Goal: Task Accomplishment & Management: Manage account settings

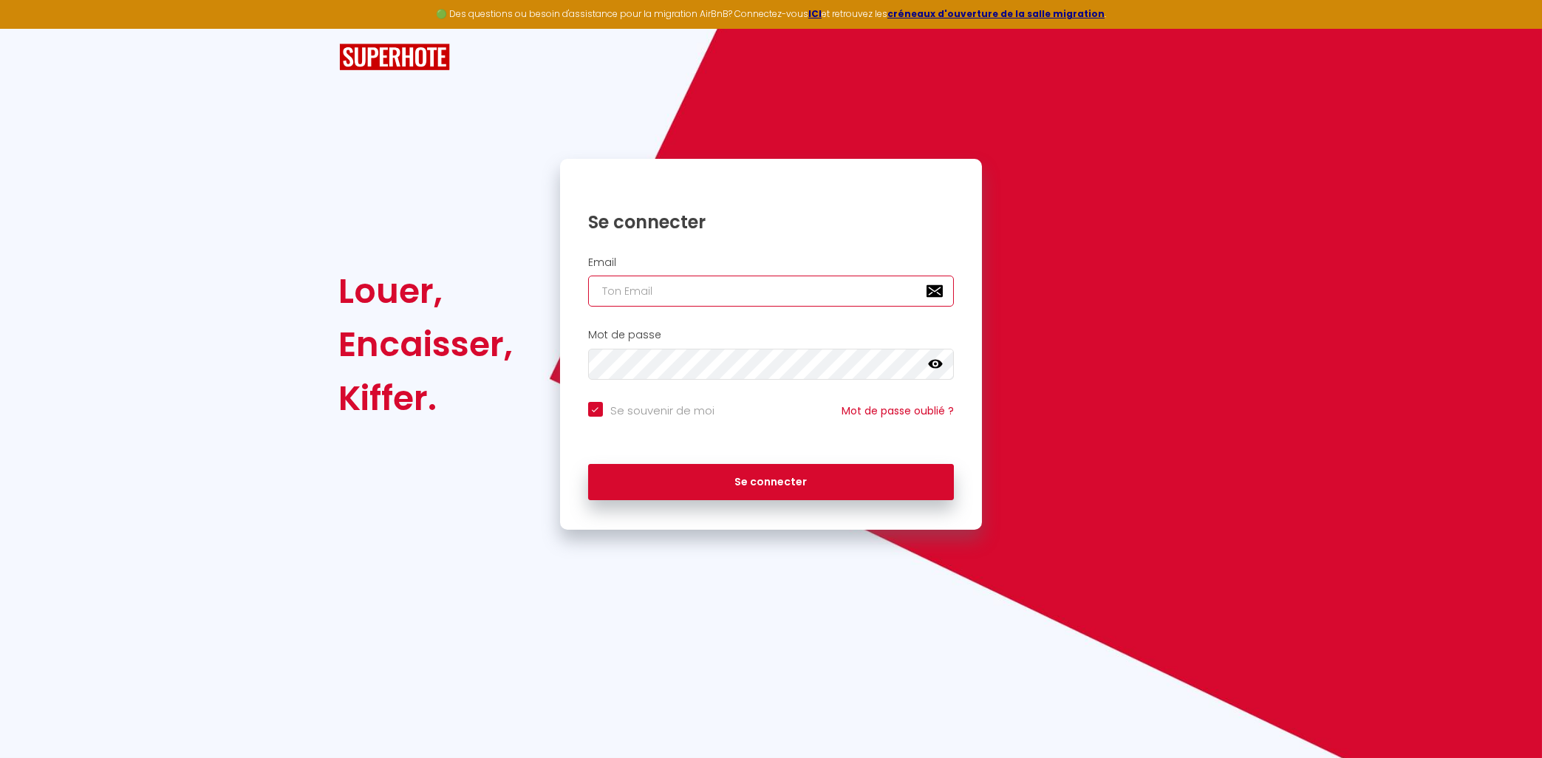
click at [835, 286] on input "email" at bounding box center [771, 291] width 366 height 31
type input "[EMAIL_ADDRESS][DOMAIN_NAME]"
checkbox input "true"
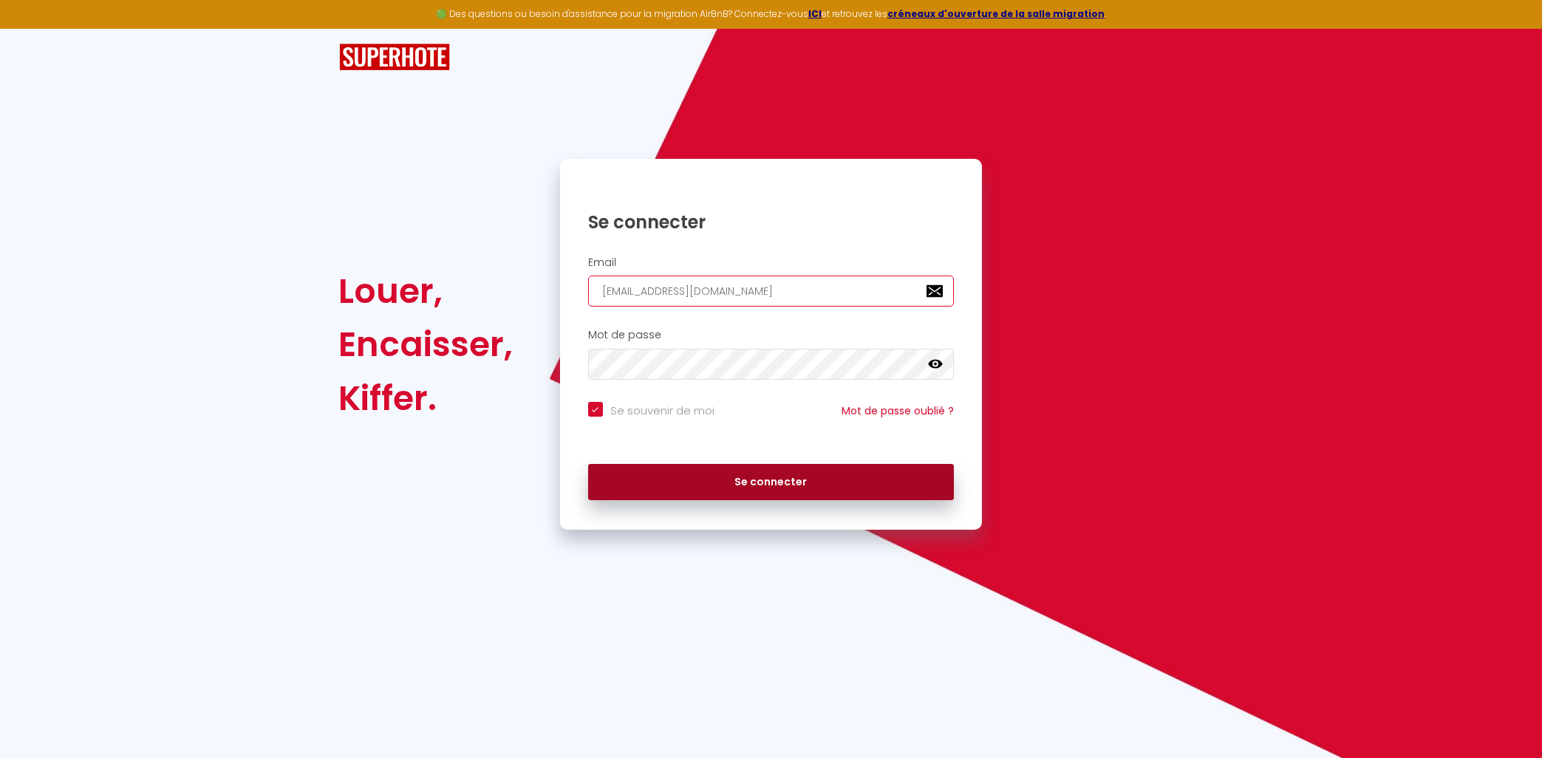
type input "[EMAIL_ADDRESS][DOMAIN_NAME]"
click at [748, 500] on button "Se connecter" at bounding box center [771, 482] width 366 height 37
checkbox input "true"
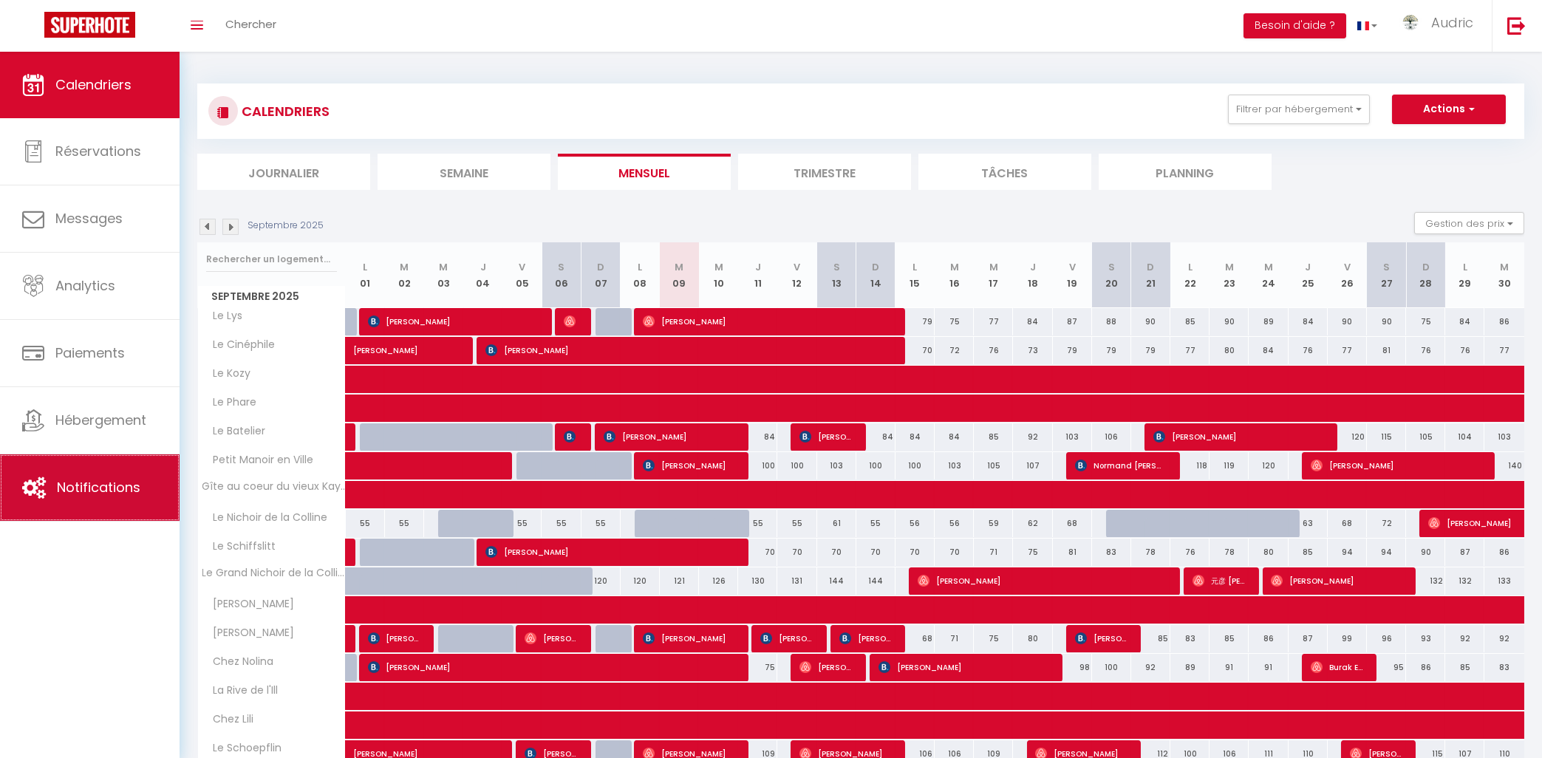
click at [83, 485] on span "Notifications" at bounding box center [98, 487] width 83 height 18
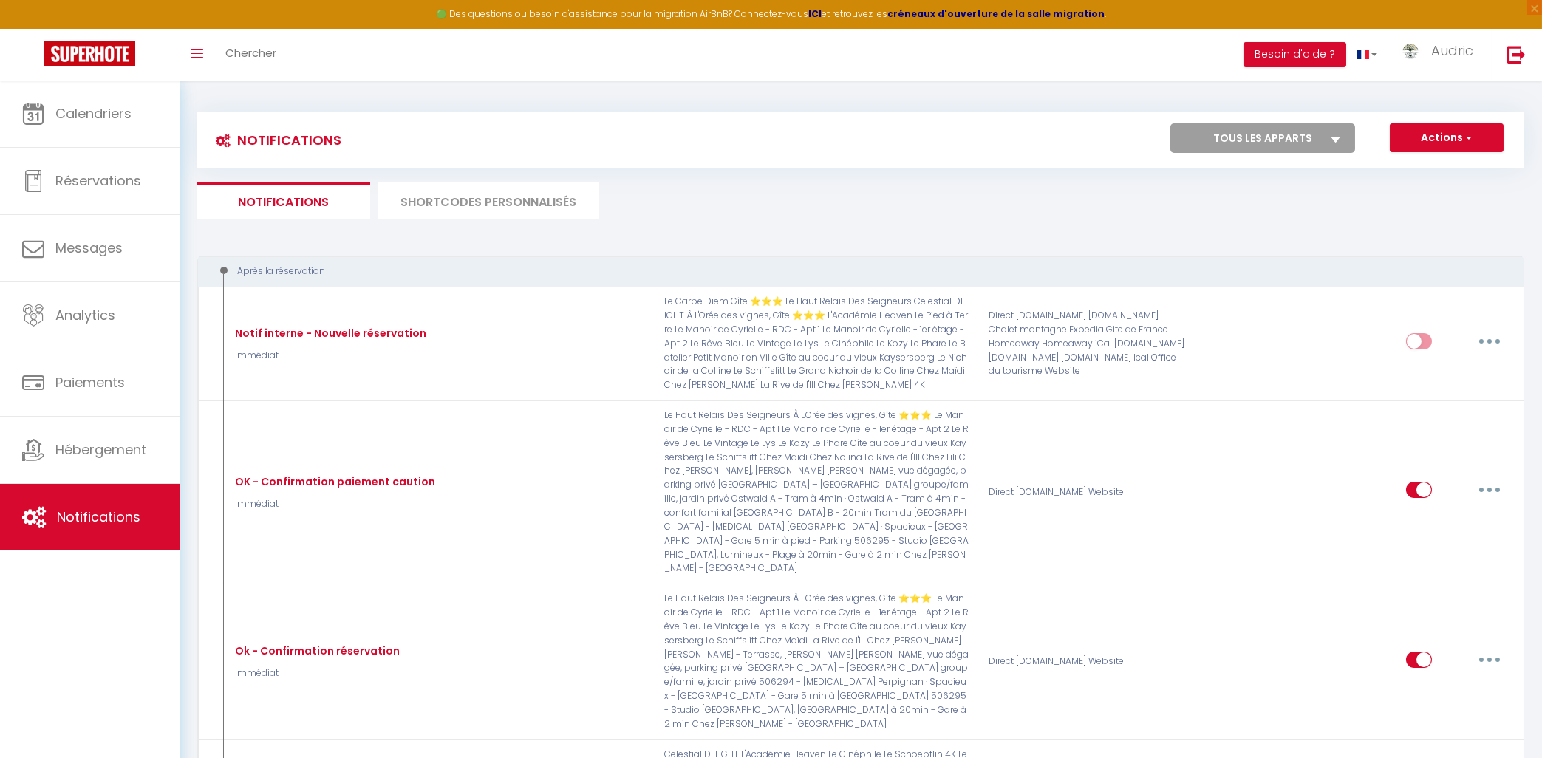
click at [567, 196] on li "SHORTCODES PERSONNALISÉS" at bounding box center [488, 200] width 222 height 36
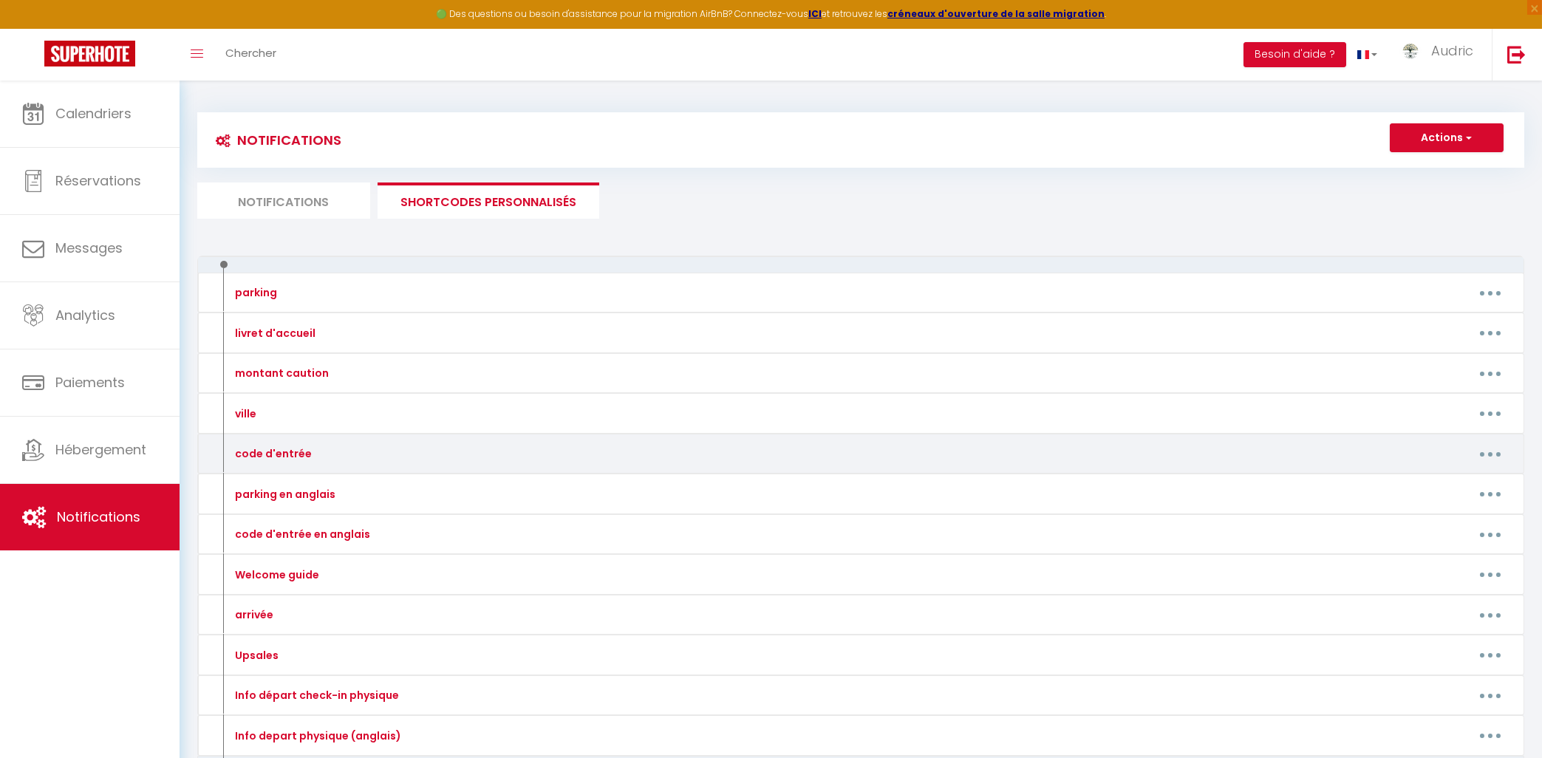
click at [1487, 452] on button "button" at bounding box center [1489, 454] width 41 height 24
click at [1468, 483] on link "Editer" at bounding box center [1451, 487] width 109 height 25
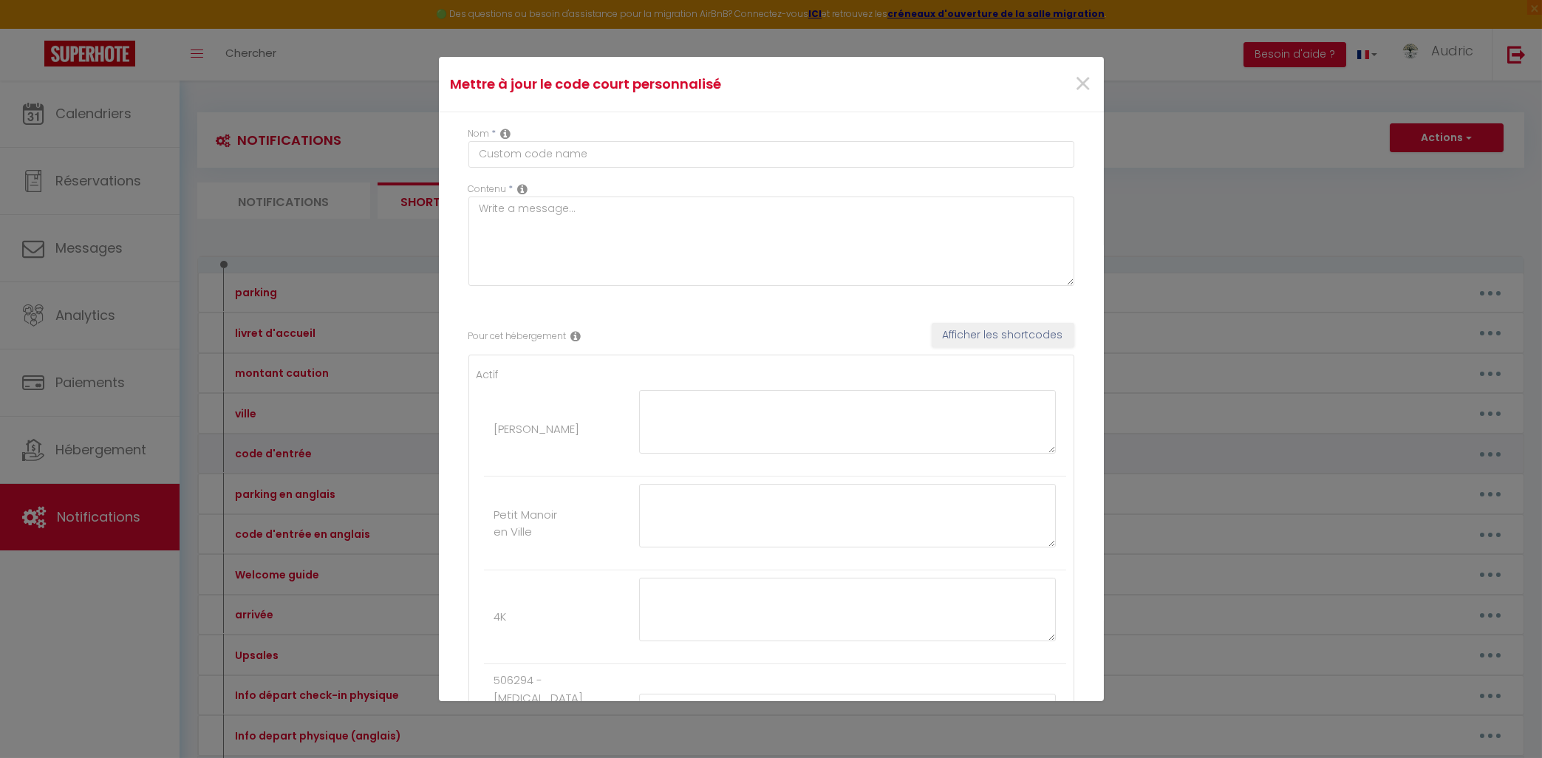
type input "code d'entrée"
type textarea "code d'entrée"
type textarea "Le digicode pour passer la porte d'entrée est : 0507 Il permet d'ouvrir les 2 p…"
type textarea "2438"
type textarea "Le digicode pour passer la porte d'entrée est : Clé 1976 Clé Le code de la boît…"
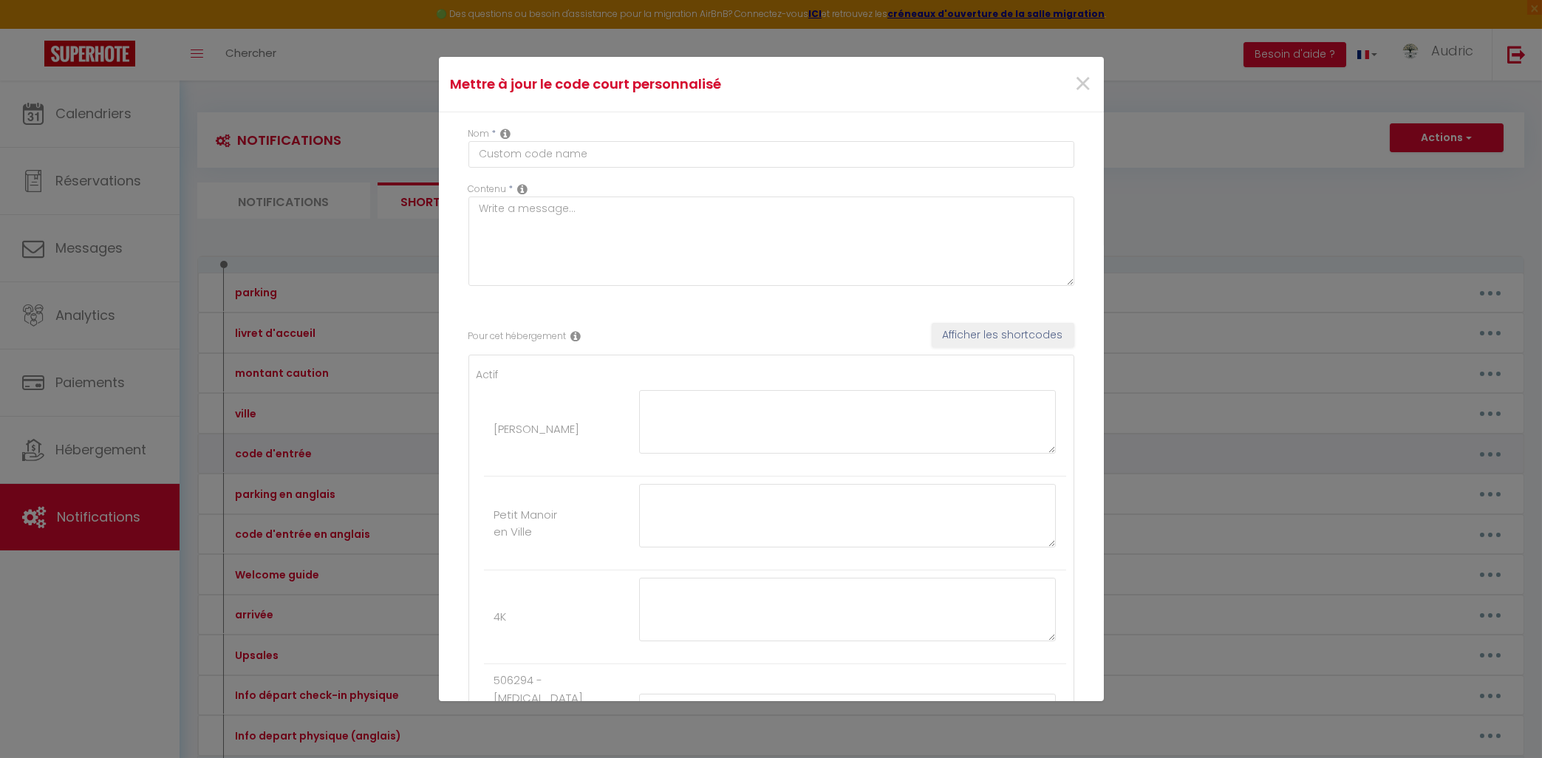
type textarea "4321"
type textarea "4451"
type textarea "1602 🚗 Stationnement dans la propriété Il est possible de stationner votre véhi…"
type textarea "6346"
type textarea "Voici le digicode immeuble : C1402 La Boite à clé est à droite de la porte d'en…"
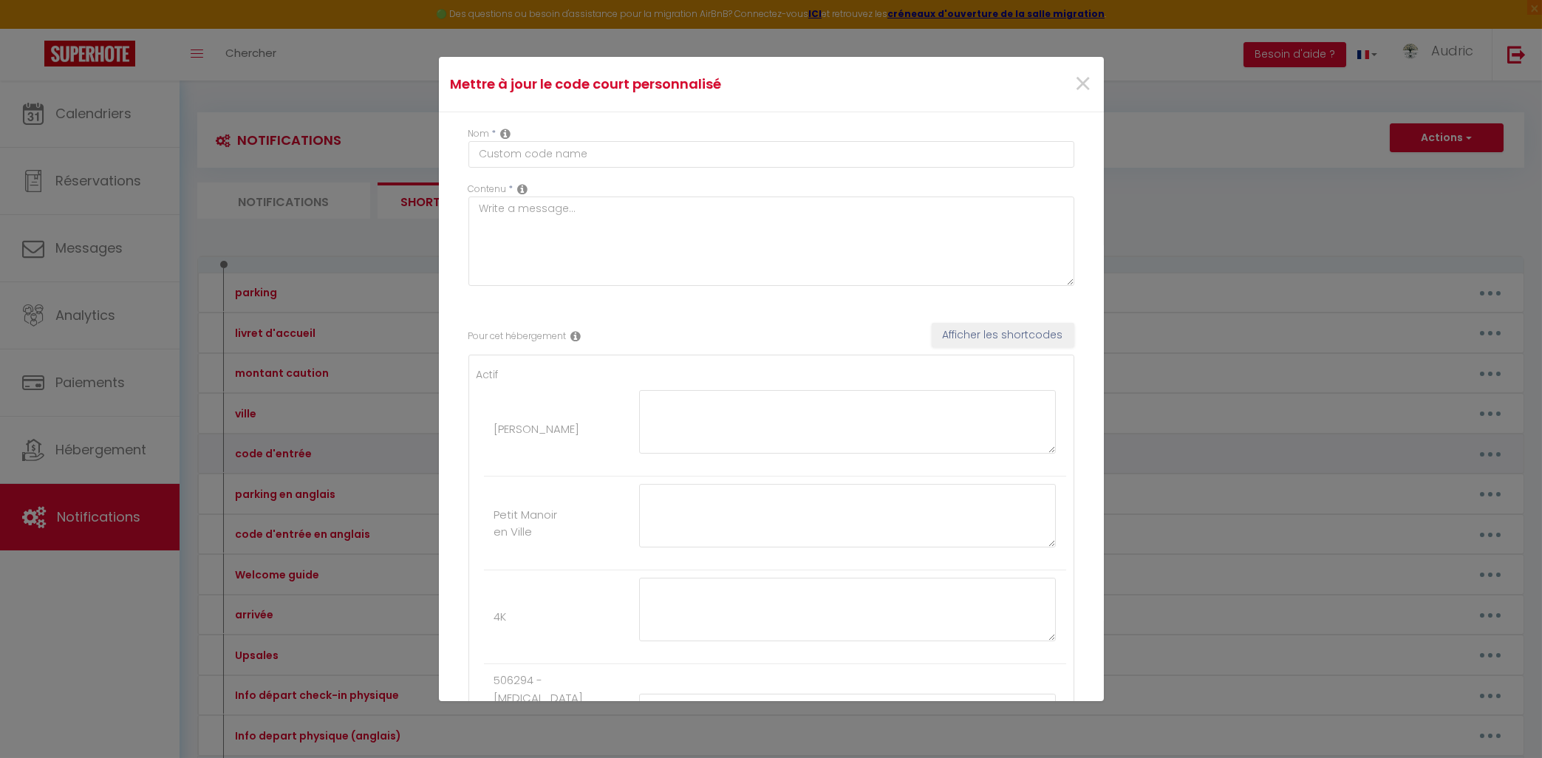
type textarea "2142"
type textarea "8973"
type textarea "Sonnez à la sonnette "Dubecq" la porte de l'immeuble s'ouvrira. Puis montez au …"
type textarea "Le digicode pour passer la porte d'entrée est : 0507 Il permet d'ouvrir les 2 p…"
type textarea "Le code de la boîte à clés est : 2328"
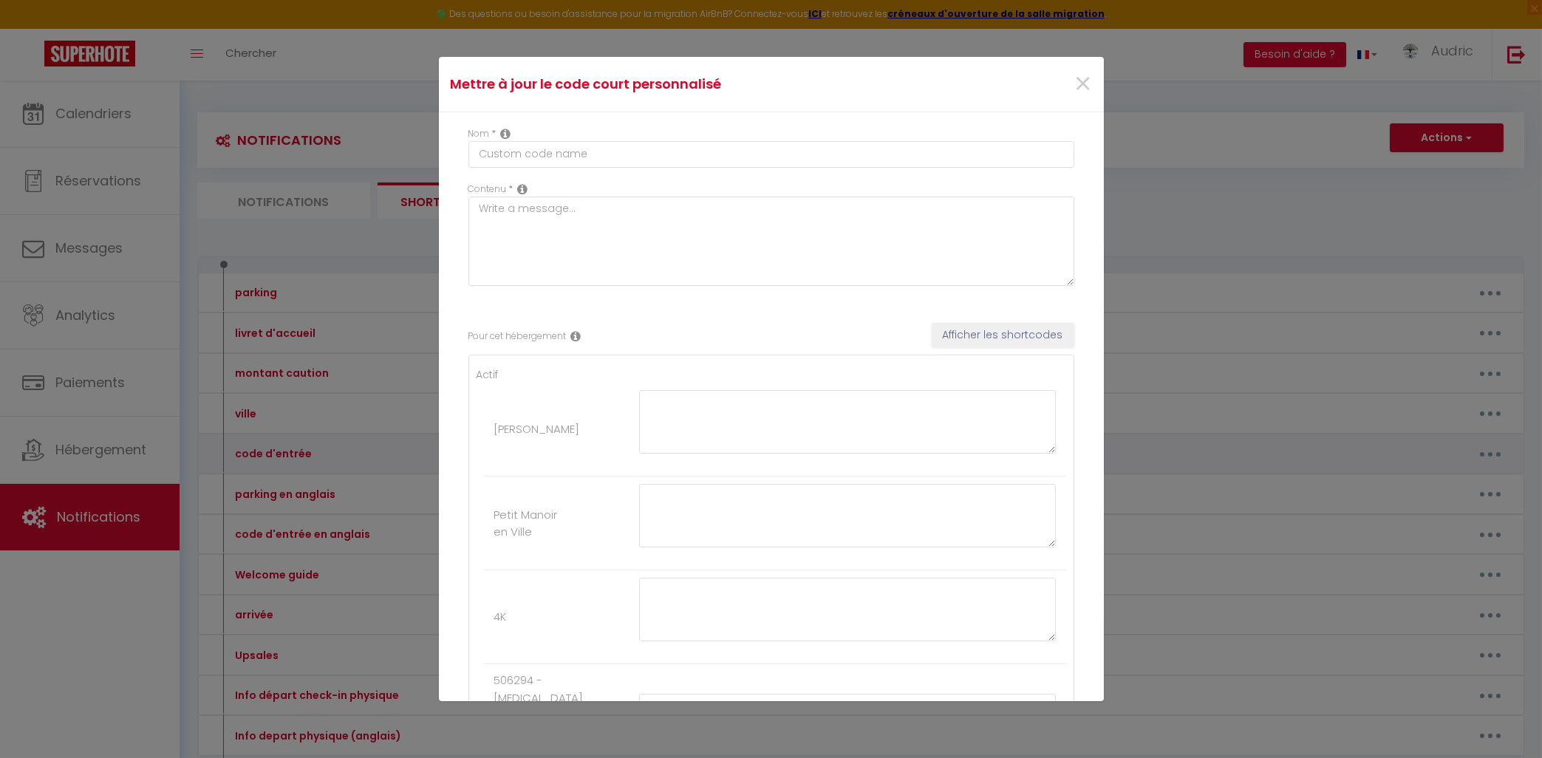
type textarea "Sonnez à la sonnette "Nardin" la porte de l'immeuble s'ouvrira. Puis montez au …"
type textarea "Le code de la boîte à clés est : 5390"
type textarea "1988"
type textarea "Vous pourrez vous garer sur la place portant la plaque "Fritsch", au numéro 57.…"
type textarea "2429 Il faut rester appuyé sur la sonnette "[PERSON_NAME]" 4 secondes puis la p…"
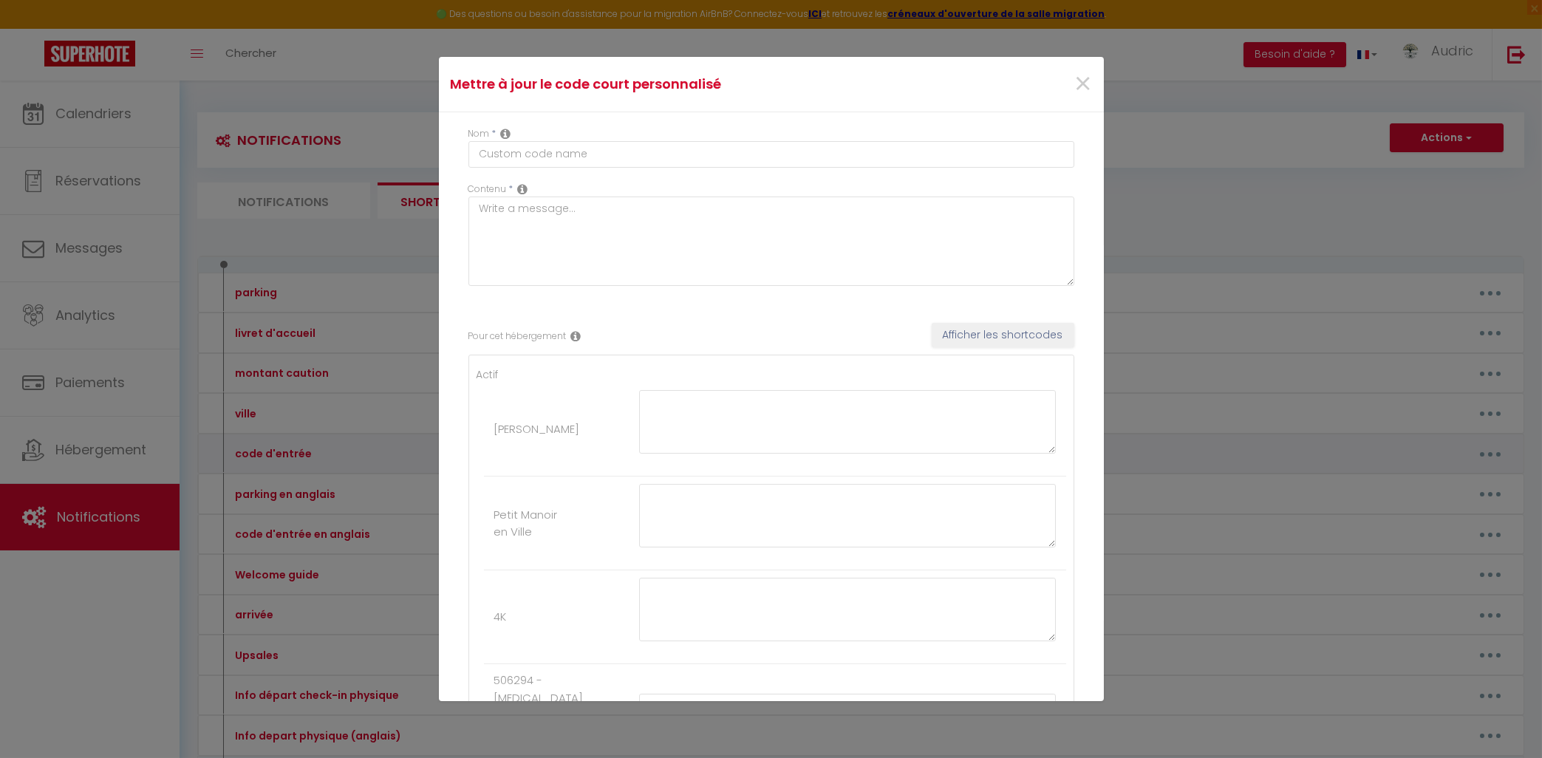
type textarea "Voici le digicode immeuble : C1402 La Boite à clé est à droite de la porte d'en…"
type textarea "Digicode immeuble : 871932 Code boîte à clés : 1343 situé dans la boîte aux let…"
type textarea "Code boite à clé située dans la boite aux lettres : 1971"
type textarea "Le code de la boîte à clés est : 3553"
type textarea "Le digicode de la porte d'entrée de l'immeuble : 135791* (ne pas oublier l'étoi…"
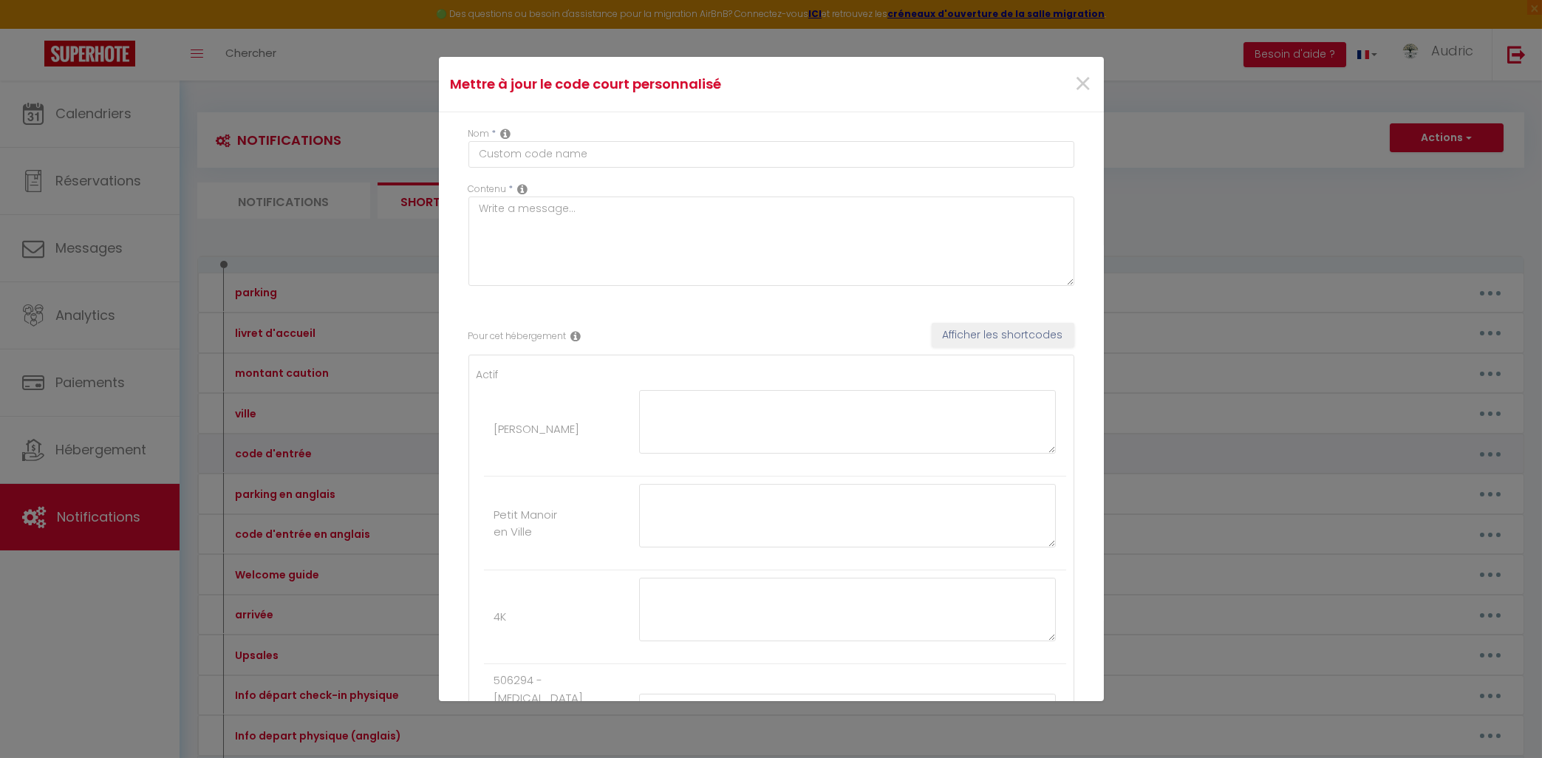
type textarea "Utilisez la boîte à clés numéro 1 Le code de la boîte à clés est : 1988"
type textarea "Le code de la porte de l'immeuble est : 1416 Le code de la boîte à clés est : 2…"
type textarea "Le code de la porte de l'immeuble est : 1416 Le code de la boîte à clés est : 1…"
type textarea "Le code de la porte de l'immeuble est : 1416 Le code de la boîte à clés est : 3…"
type textarea "Le digicode de la porte d'entrée de l'immeuble : 135791* (ne pas oublier l'étoi…"
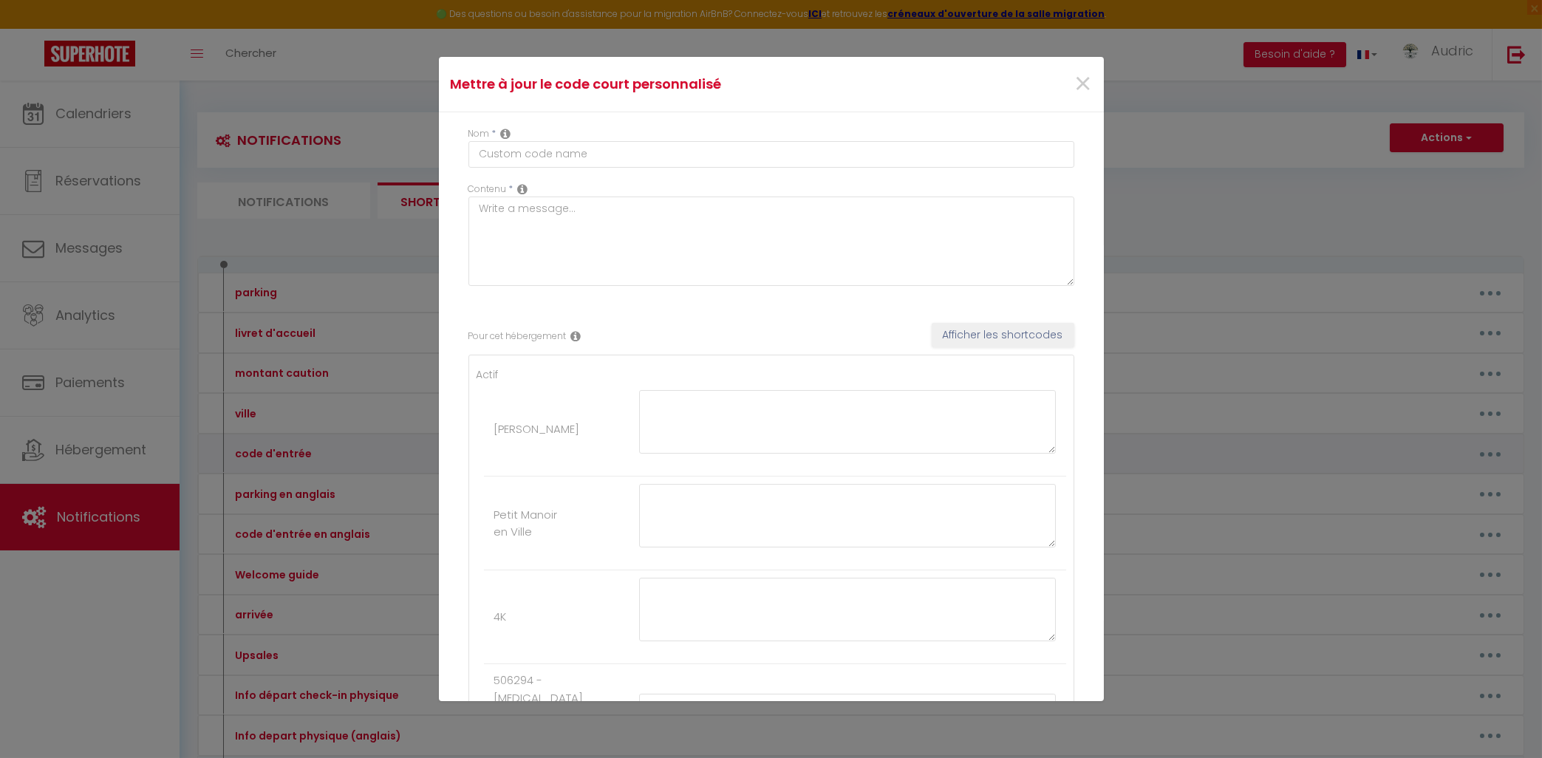
type textarea "Lore i’dolor sitametc ad elitseddo eiu Tempo Incidi : U2081L Etdo magnaaliq e a…"
type textarea "Le code de la boîte à clés est : 1812"
type textarea "Utilisez la boîte à clés numéro 2 Le code de la boîte à clés est : 4452"
type textarea "Le code de la boîte à clés est : 8391"
type textarea "Le code de la boîte à clés est : 3034"
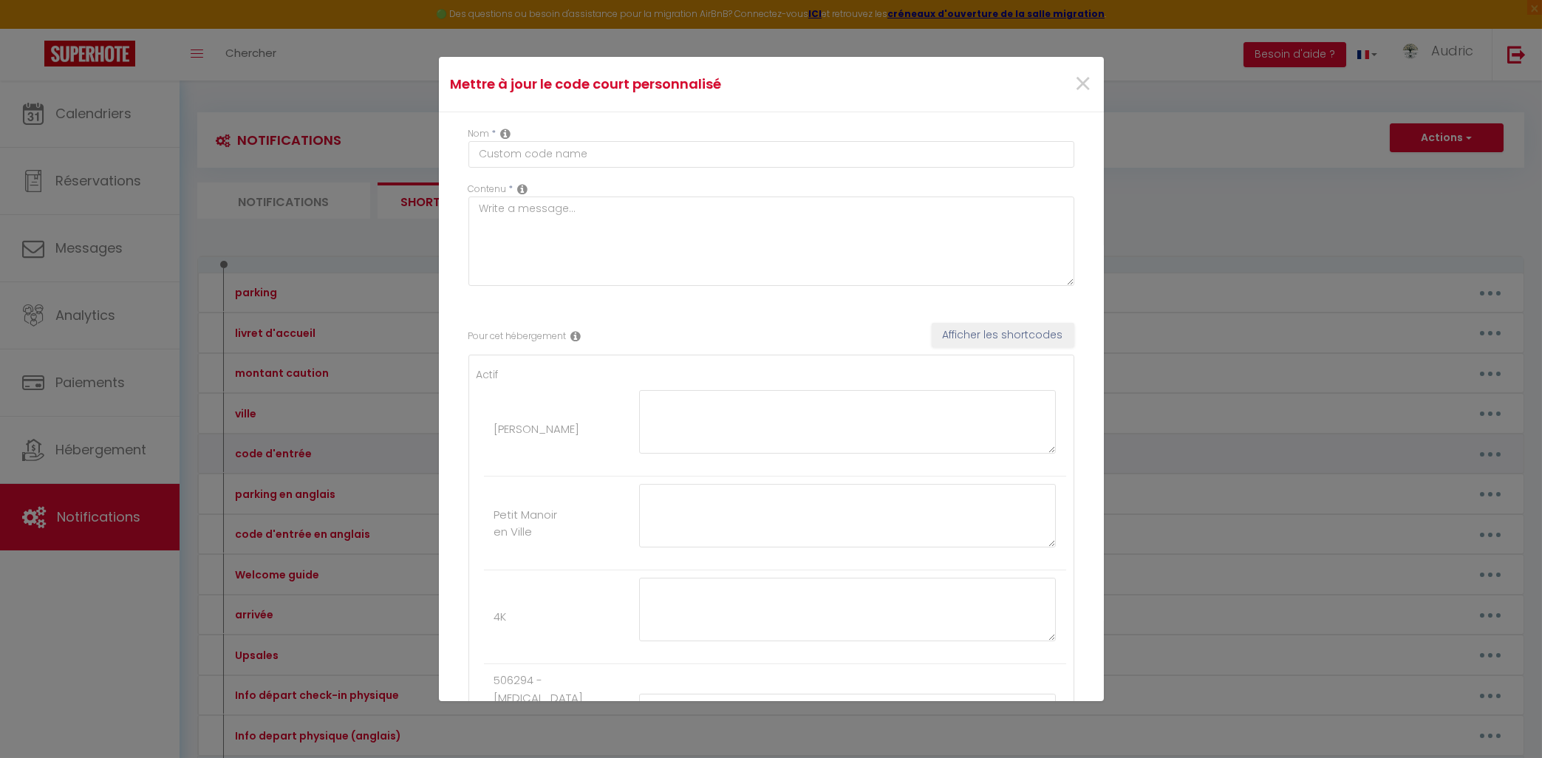
type textarea "Le code de la boîte à clés est : 2112"
type textarea "Le code de la boîte à clés est : 0712"
type textarea "Le code de la boîte à clés est : 83380"
type textarea "Le code de la boîte à clés est : 2744"
type textarea "Le code de la boîte à clés est : 2201"
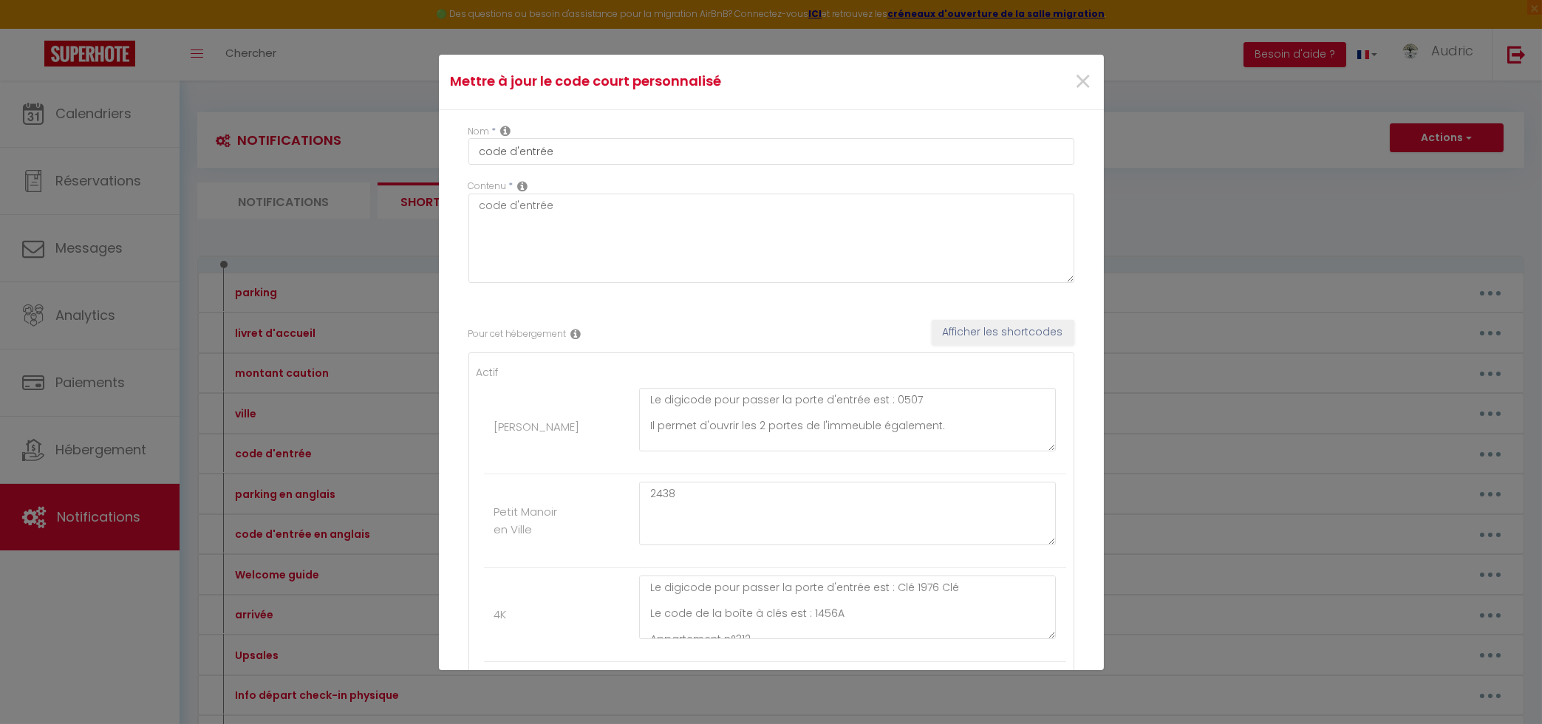
scroll to position [1984, 0]
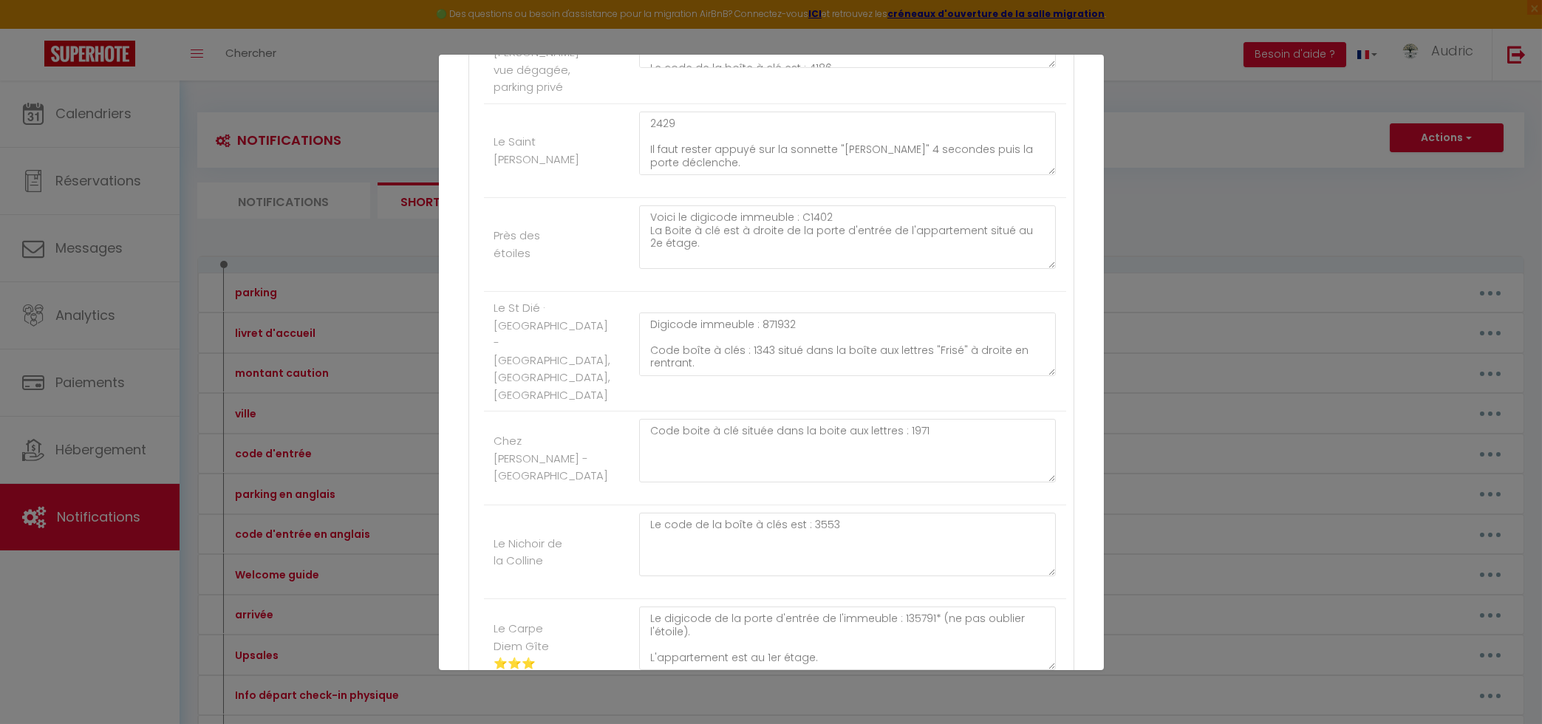
click at [1228, 116] on div "Mettre à jour le code court personnalisé × Nom * code d'entrée Contenu * code d…" at bounding box center [771, 362] width 1542 height 724
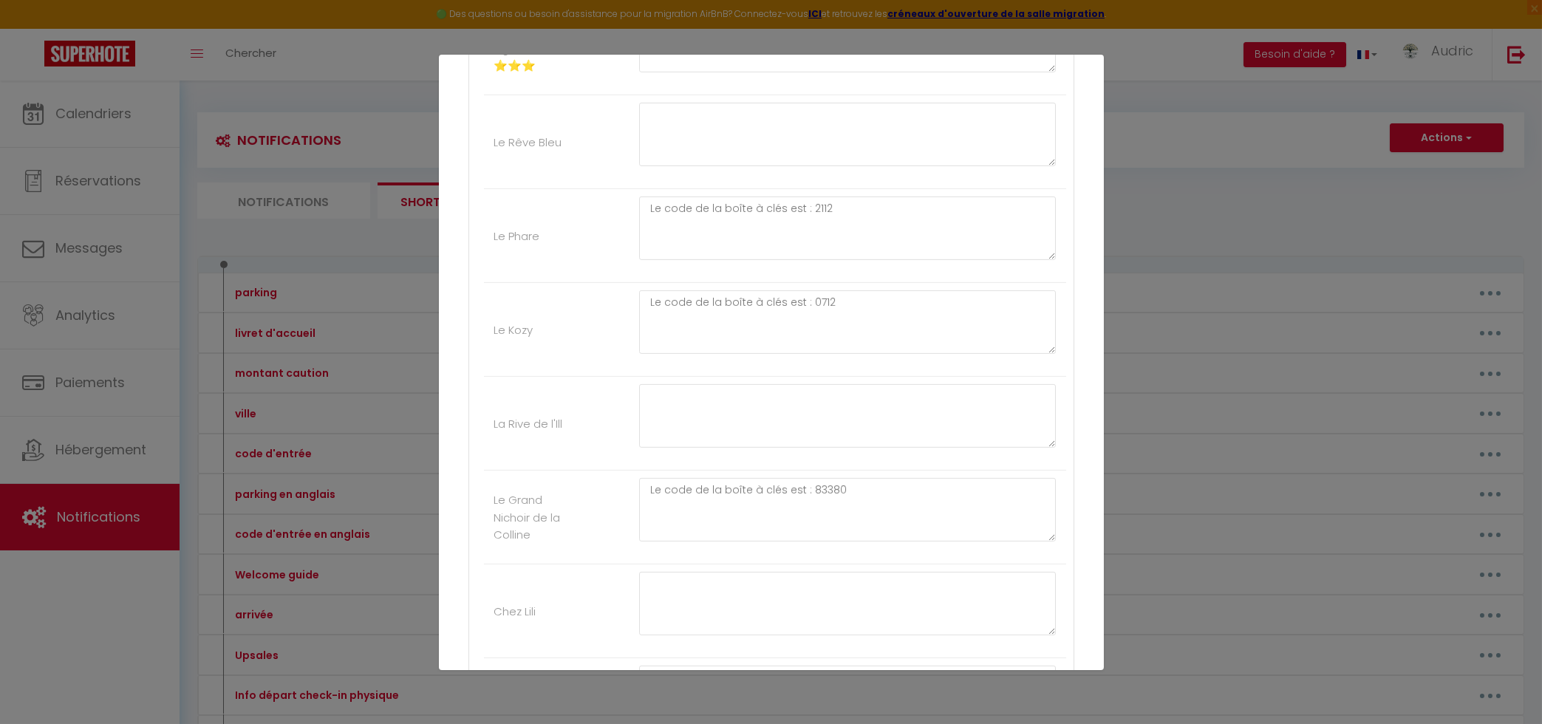
scroll to position [3940, 0]
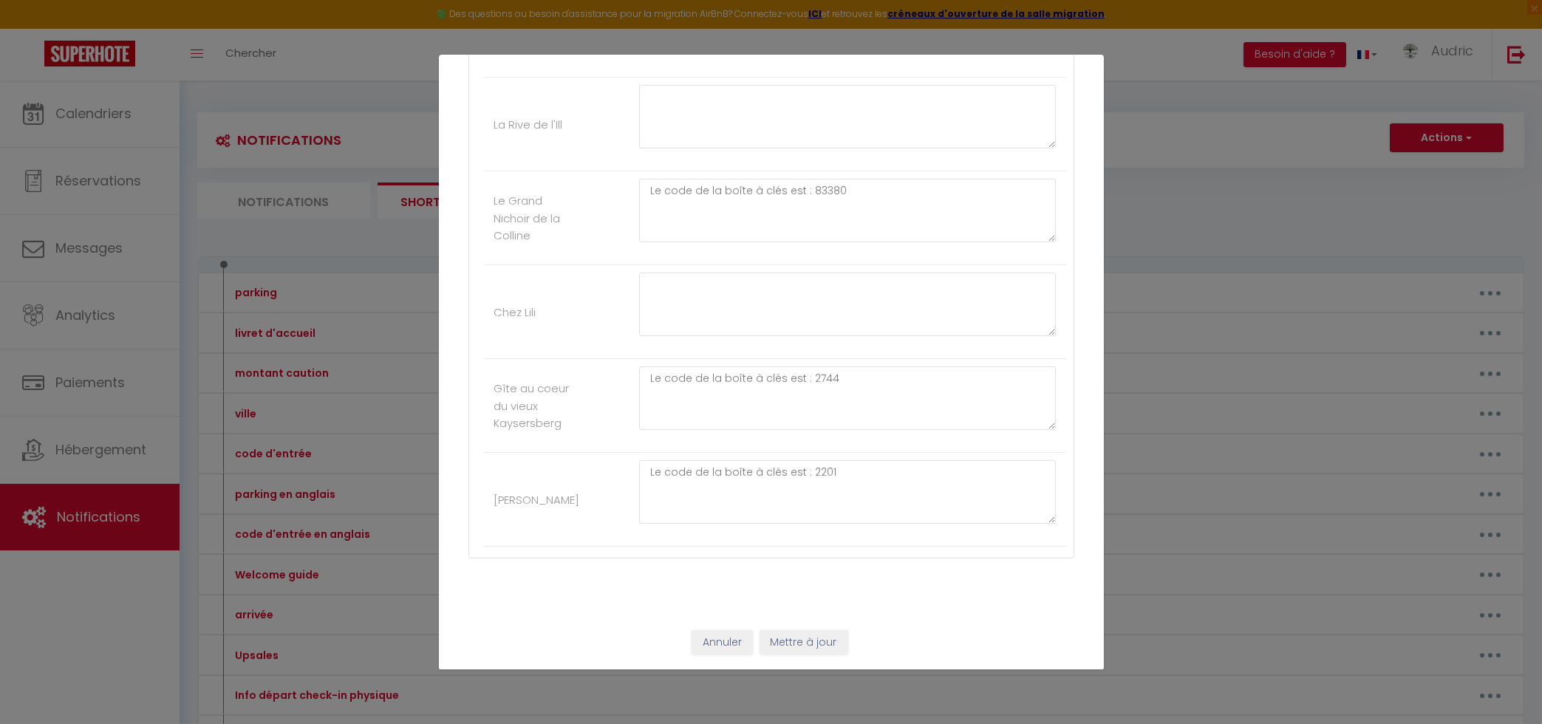
click at [691, 654] on div "Annuler Mettre à jour" at bounding box center [771, 642] width 665 height 55
click at [713, 648] on button "Annuler" at bounding box center [721, 642] width 61 height 25
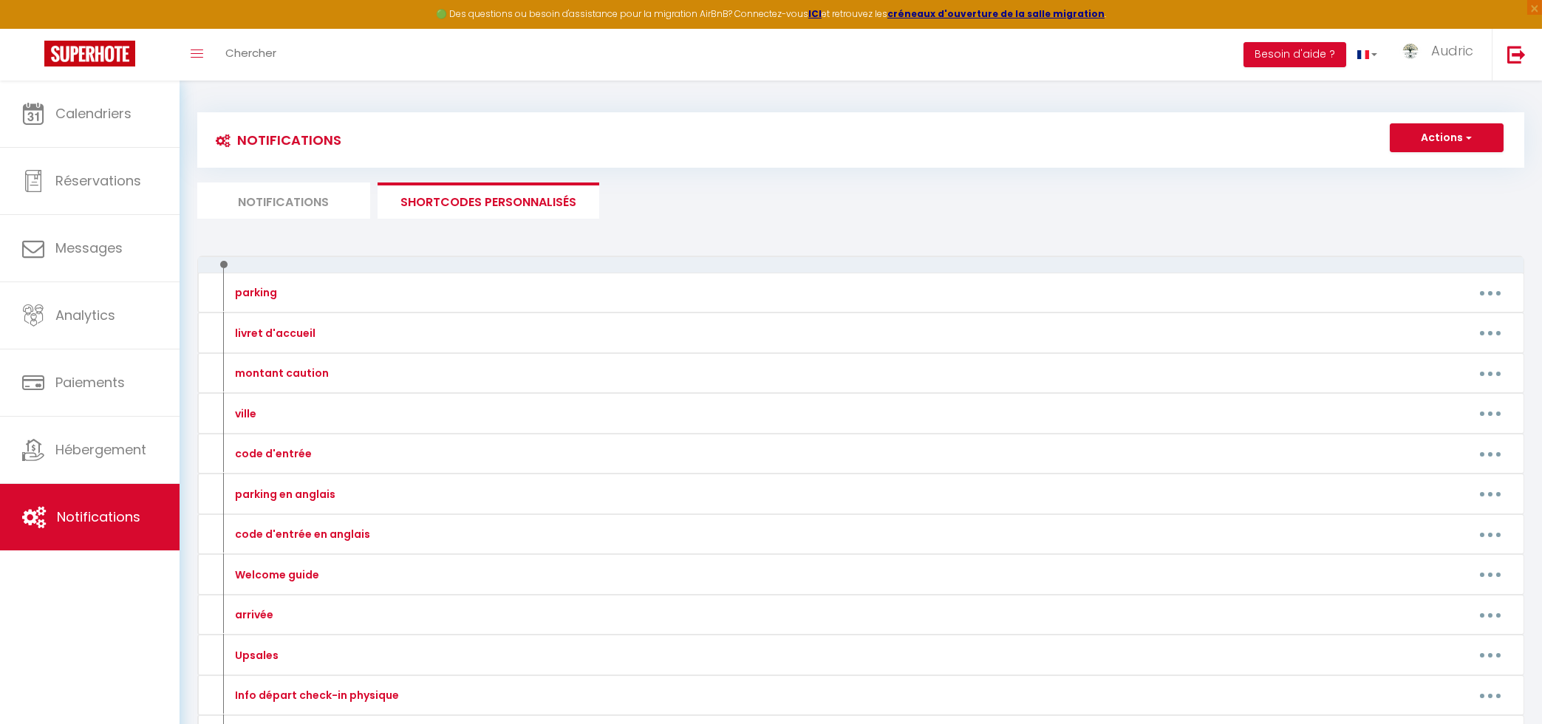
click at [299, 194] on li "Notifications" at bounding box center [283, 200] width 173 height 36
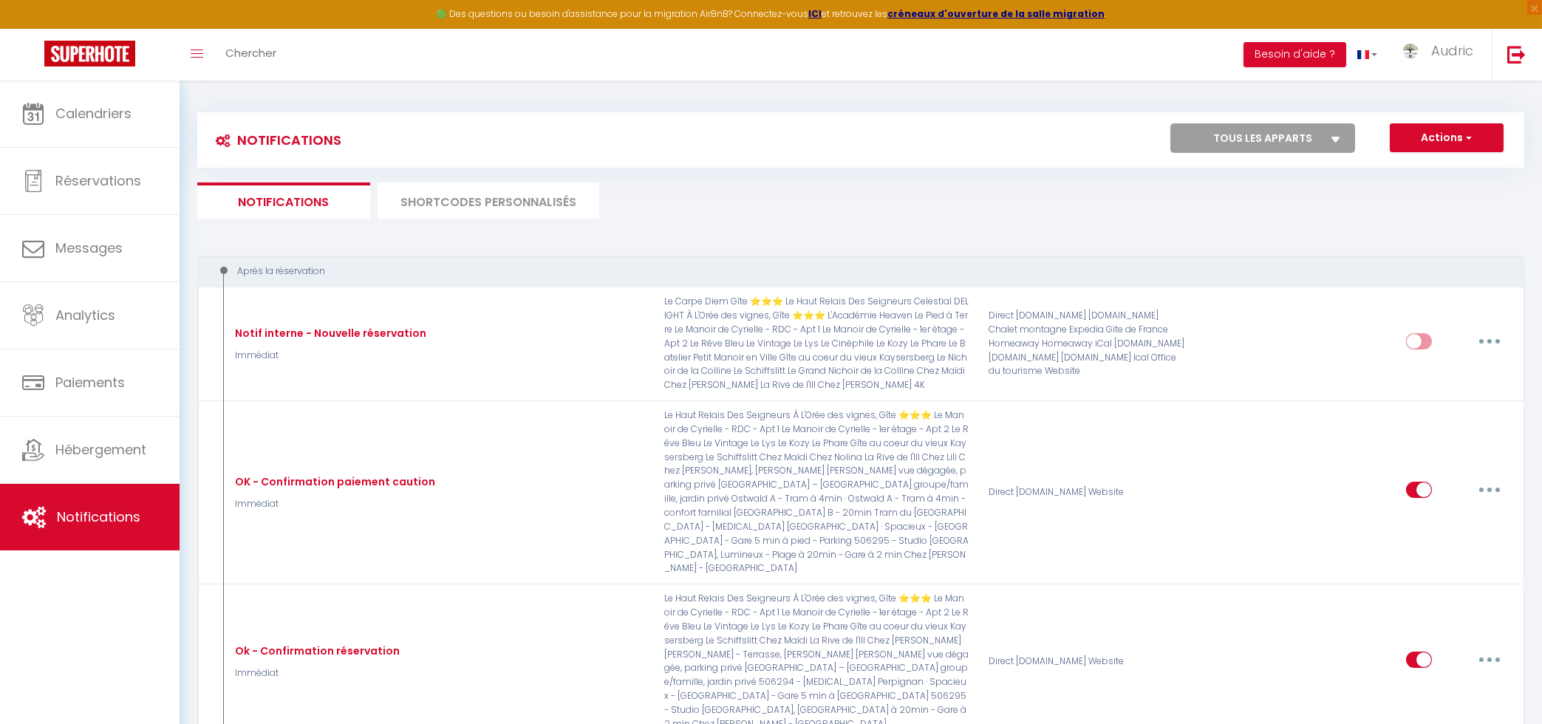
click at [1170, 123] on select "Tous les apparts Le Carpe Diem Gîte ⭐⭐⭐ Le Vintage Le Manoir de Cyrielle - RDC …" at bounding box center [1262, 138] width 185 height 30
select select "74627"
click option "Près des étoiles" at bounding box center [0, 0] width 0 height 0
checkbox input "true"
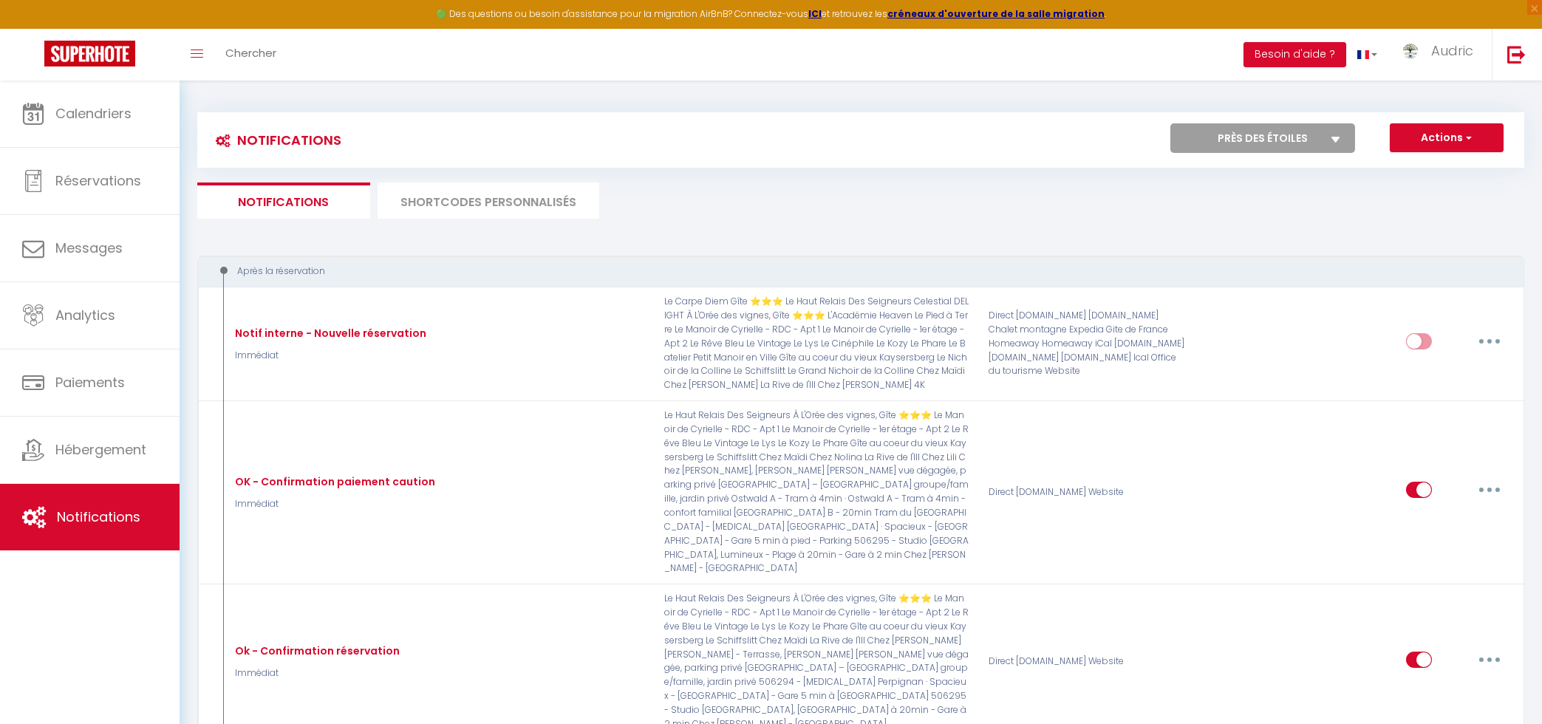
checkbox input "true"
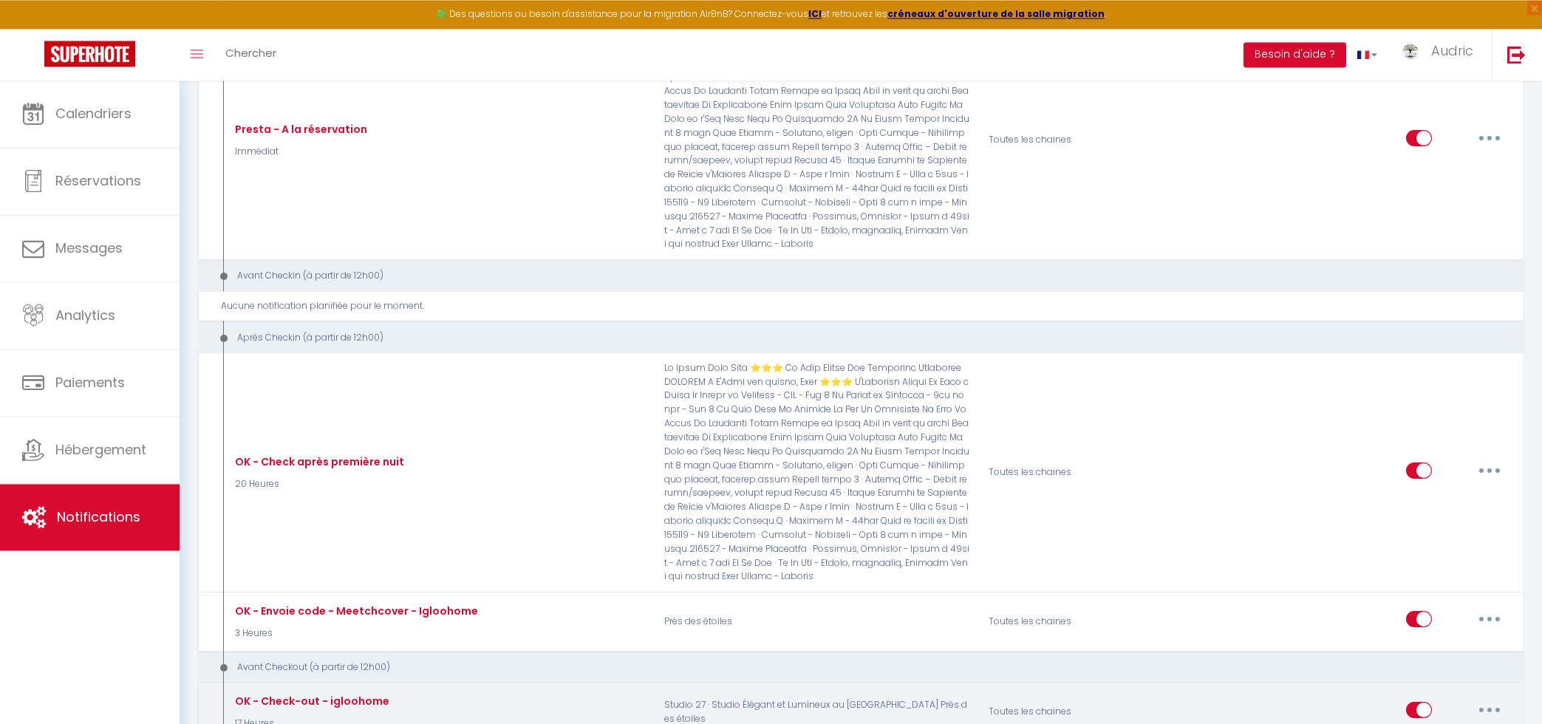
scroll to position [633, 0]
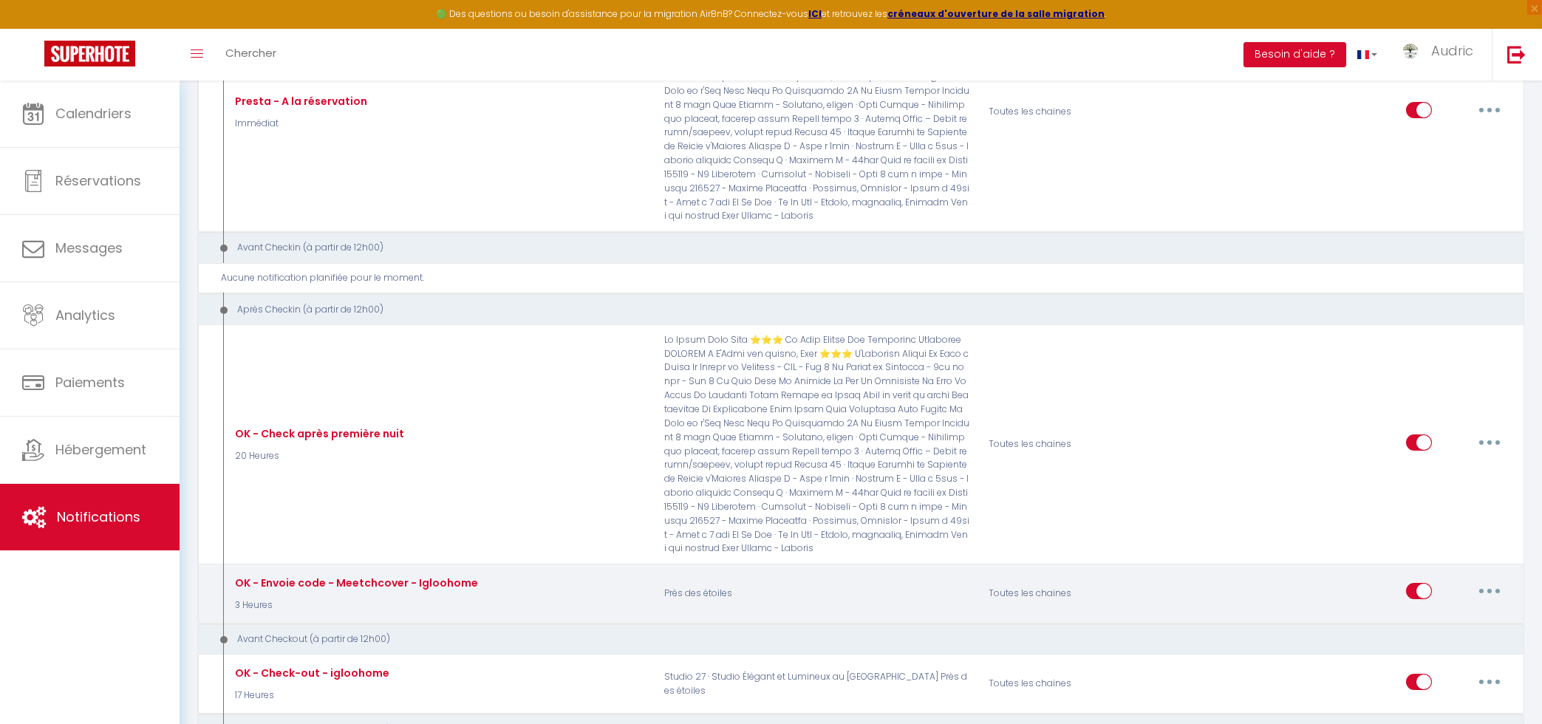
click at [1486, 579] on button "button" at bounding box center [1489, 591] width 41 height 24
click at [1452, 612] on link "Editer" at bounding box center [1450, 624] width 109 height 25
type input "OK - Envoie code - Meetchcover - Igloohome"
select select "3"
select select "3 Heures"
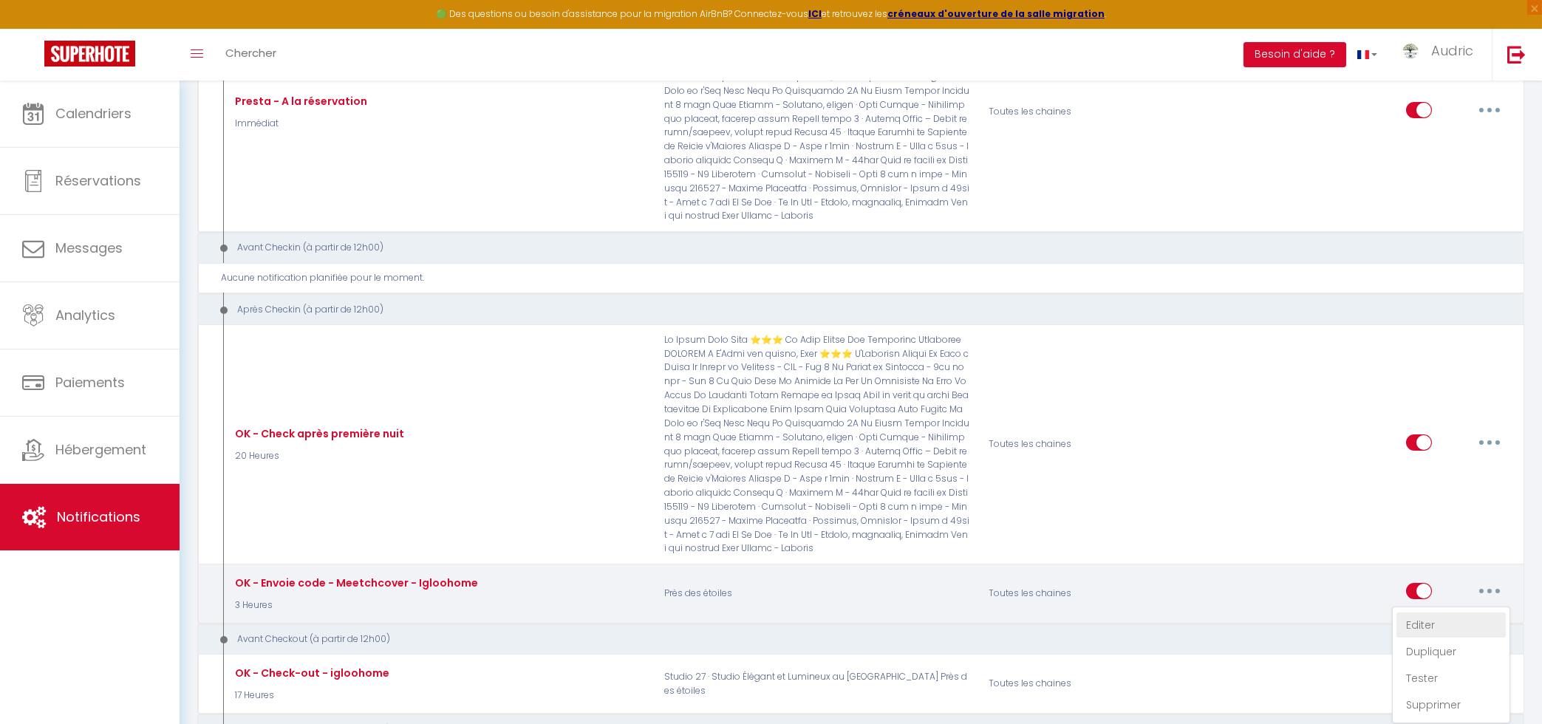
select select "if_booking_is_paid"
checkbox input "true"
checkbox input "false"
radio input "true"
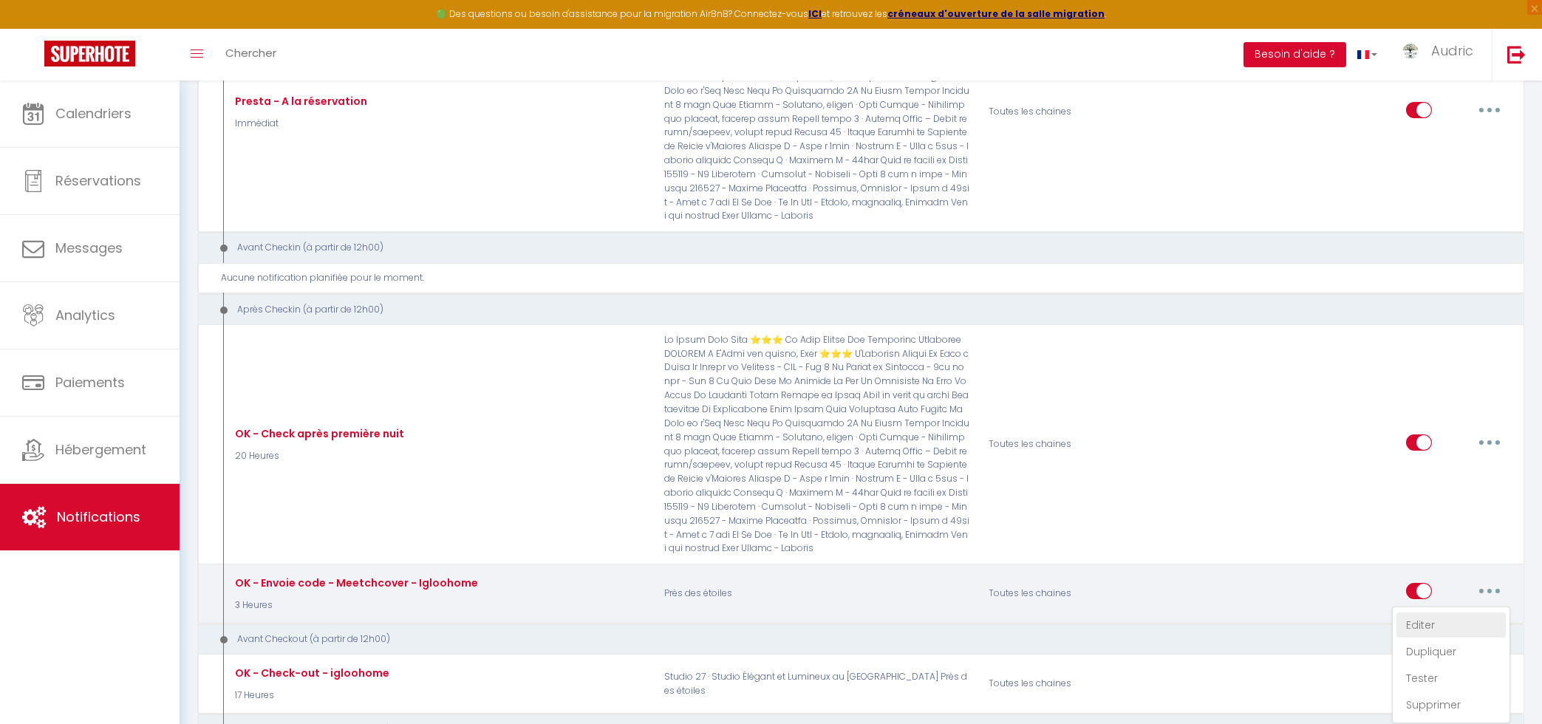
type input "Votre code d'accès"
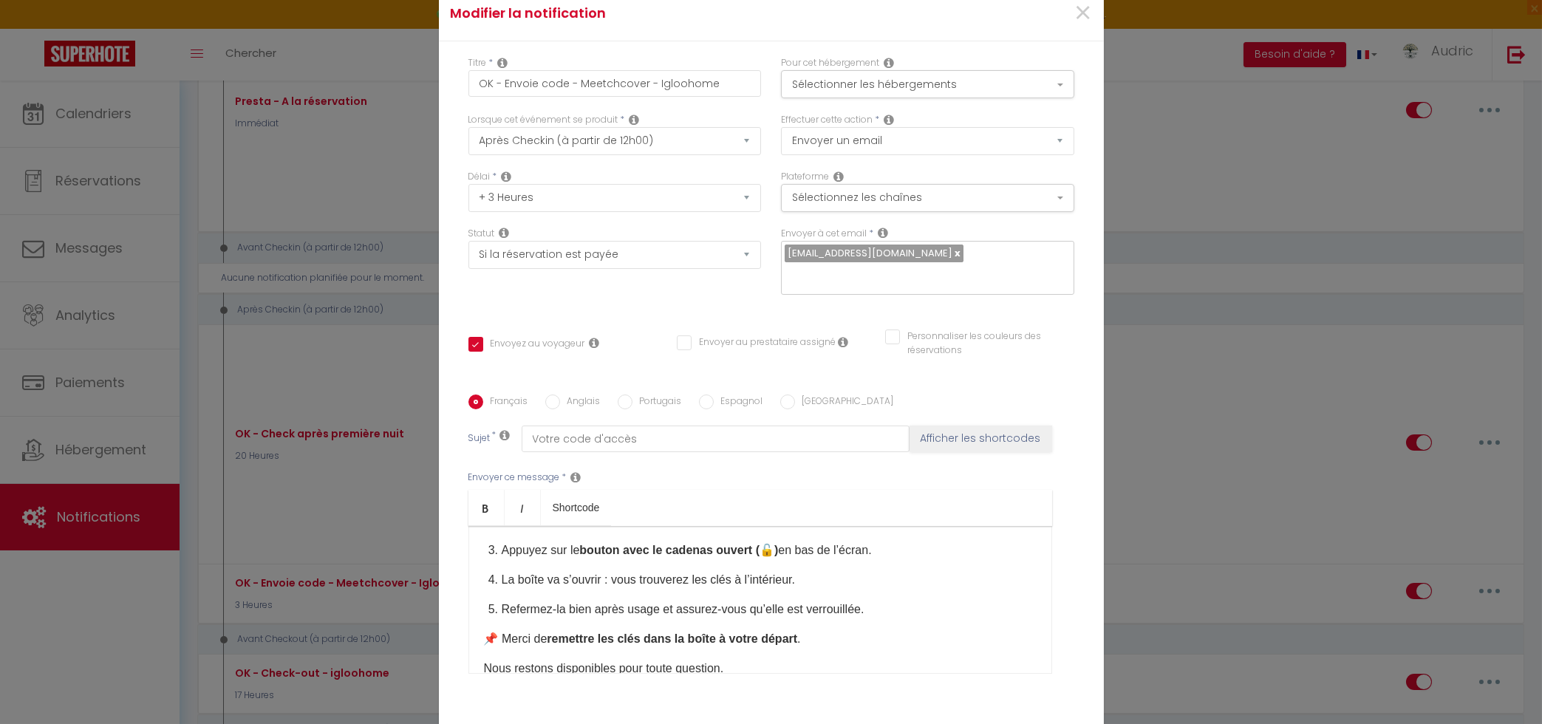
scroll to position [209, 0]
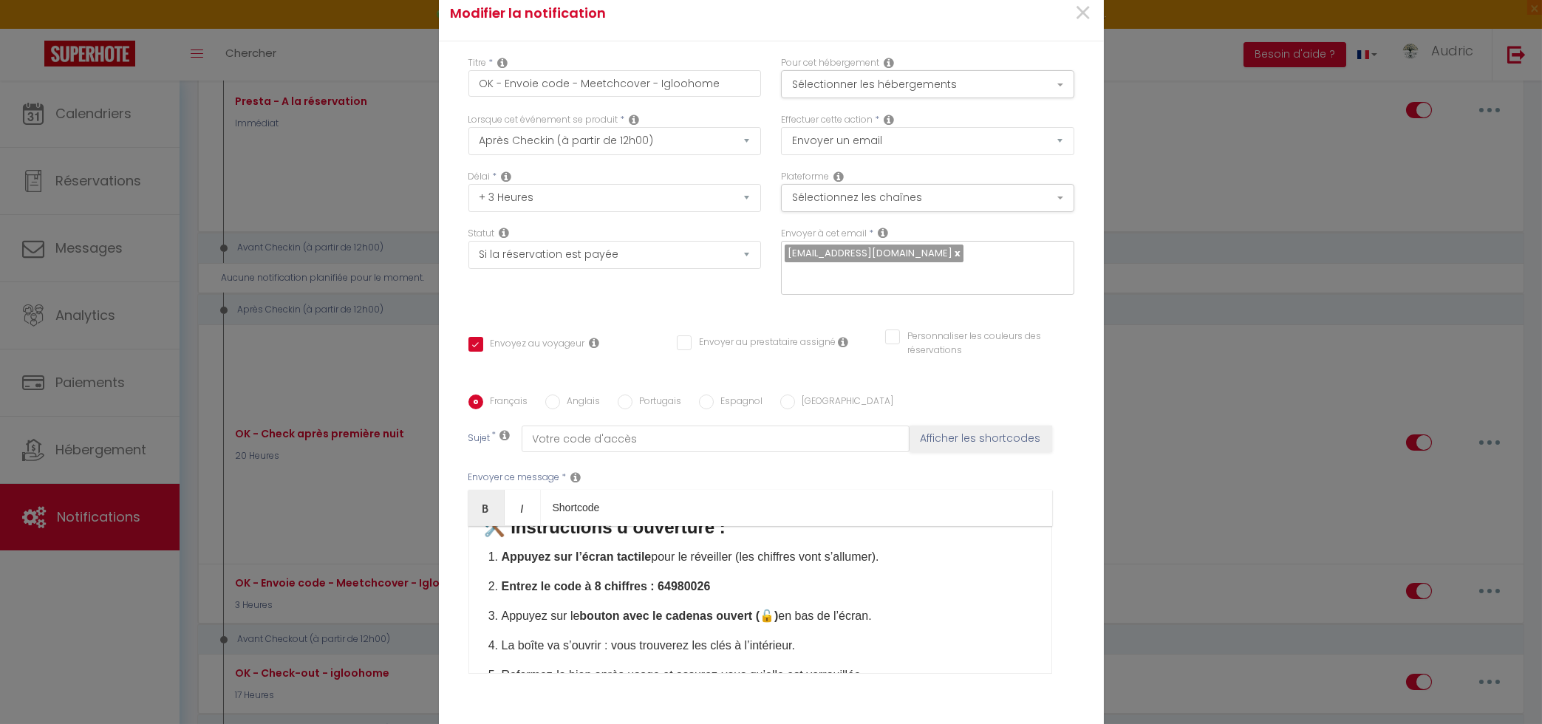
click at [708, 589] on strong "Entrez le code à 8 chiffres : 64980026​" at bounding box center [606, 586] width 209 height 13
click at [701, 595] on p "Entrez le code à 8 chiffres : 93731740​" at bounding box center [769, 587] width 535 height 18
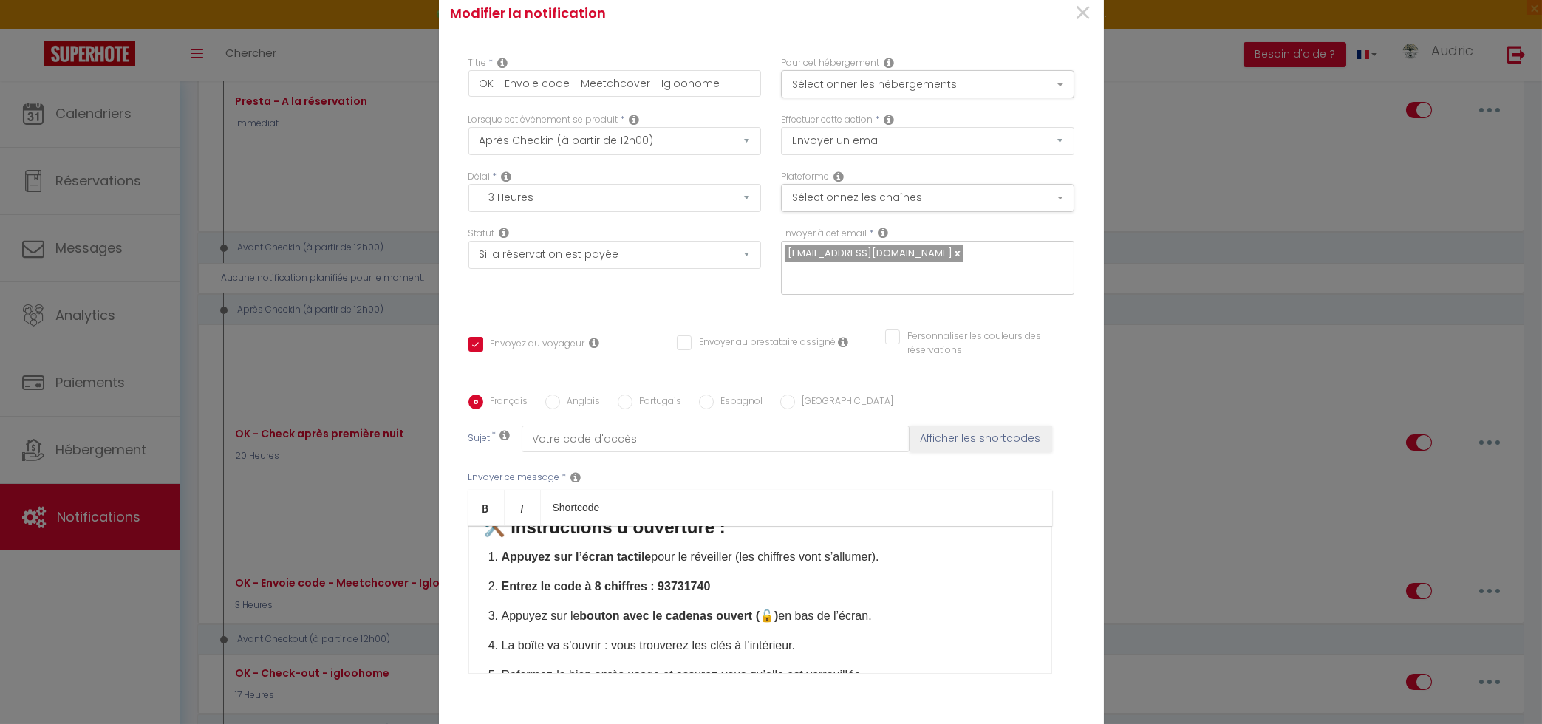
click at [706, 588] on strong "Entrez le code à 8 chiffres : 93731740​" at bounding box center [606, 586] width 209 height 13
copy strong "93731740"
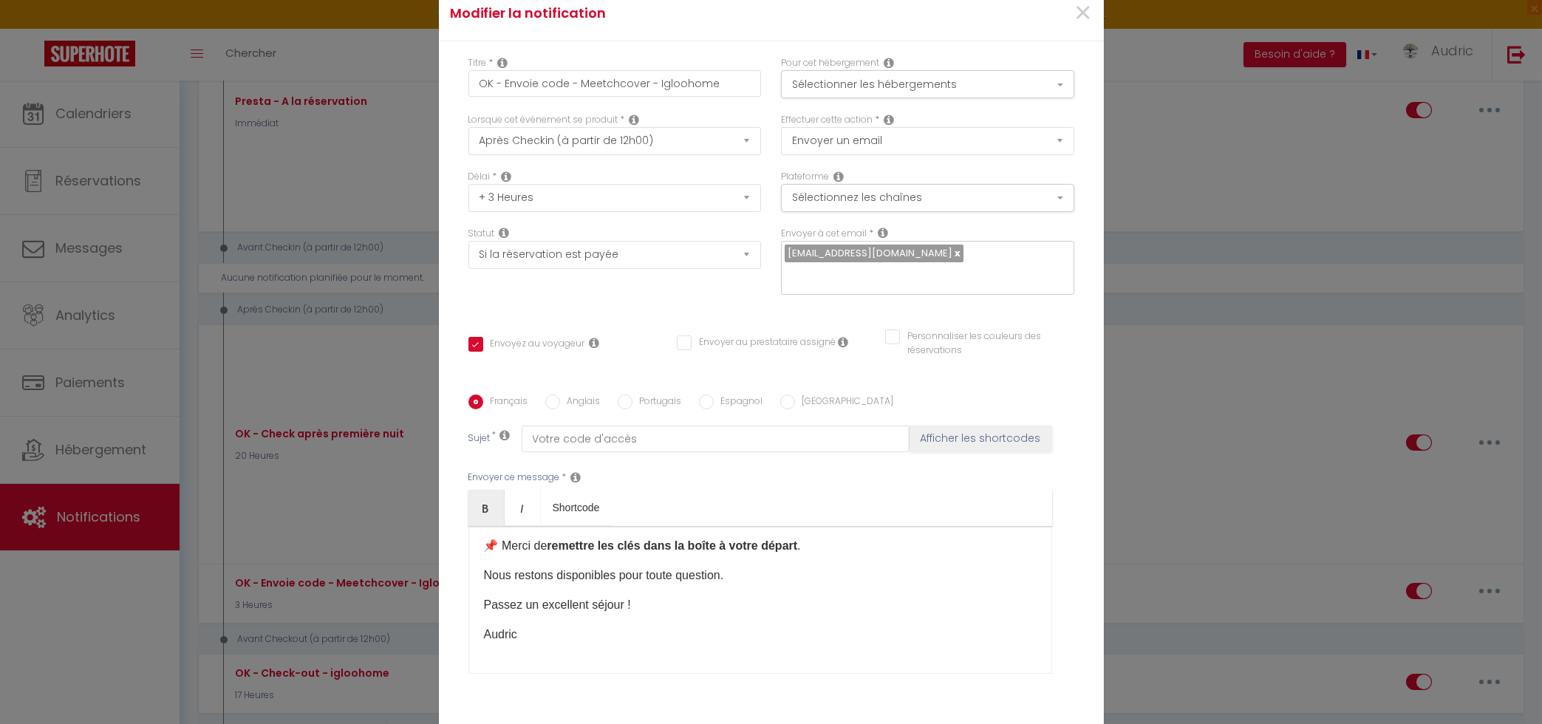
click at [572, 403] on label "Anglais" at bounding box center [580, 402] width 41 height 16
click at [560, 403] on input "Anglais" at bounding box center [552, 401] width 15 height 15
radio input "true"
checkbox input "true"
checkbox input "false"
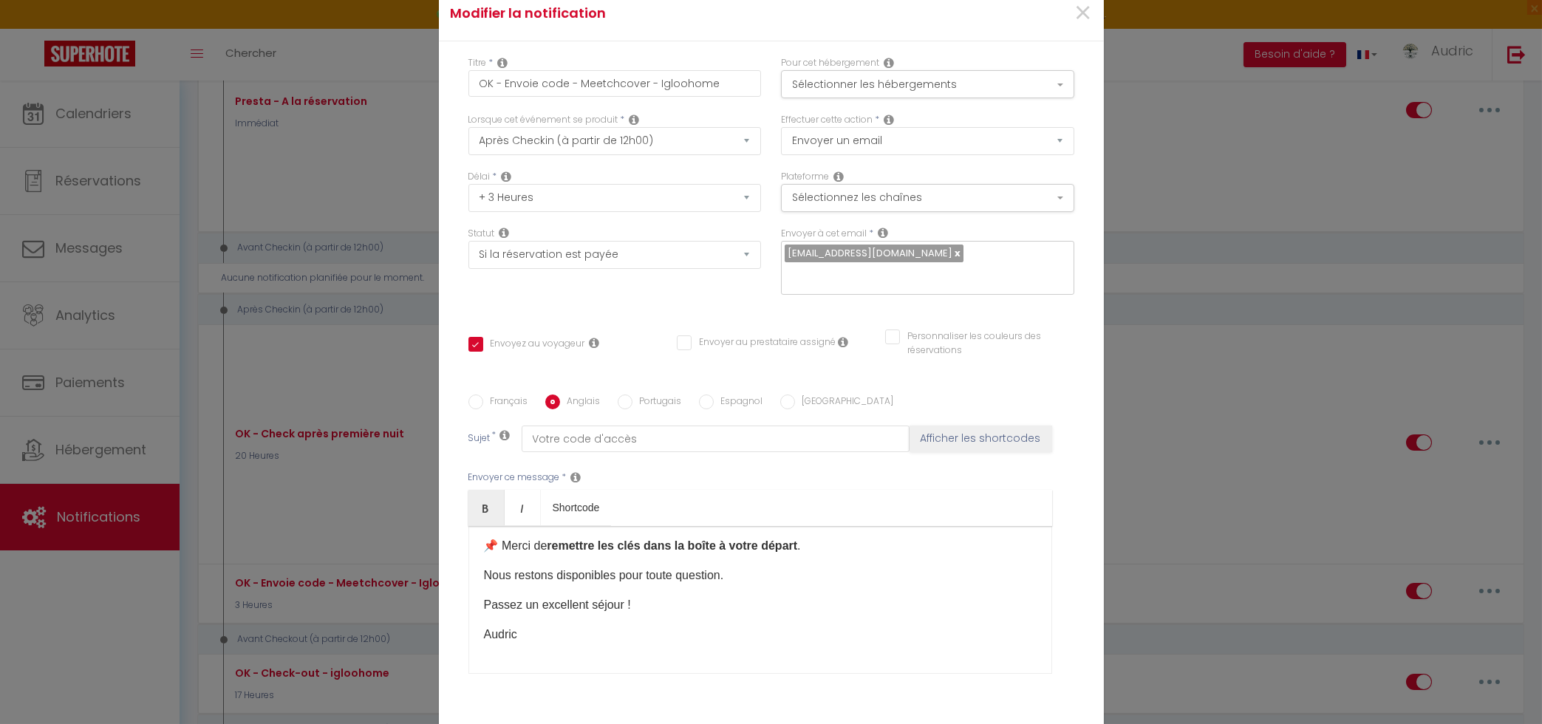
checkbox input "false"
type input "Your entry code"
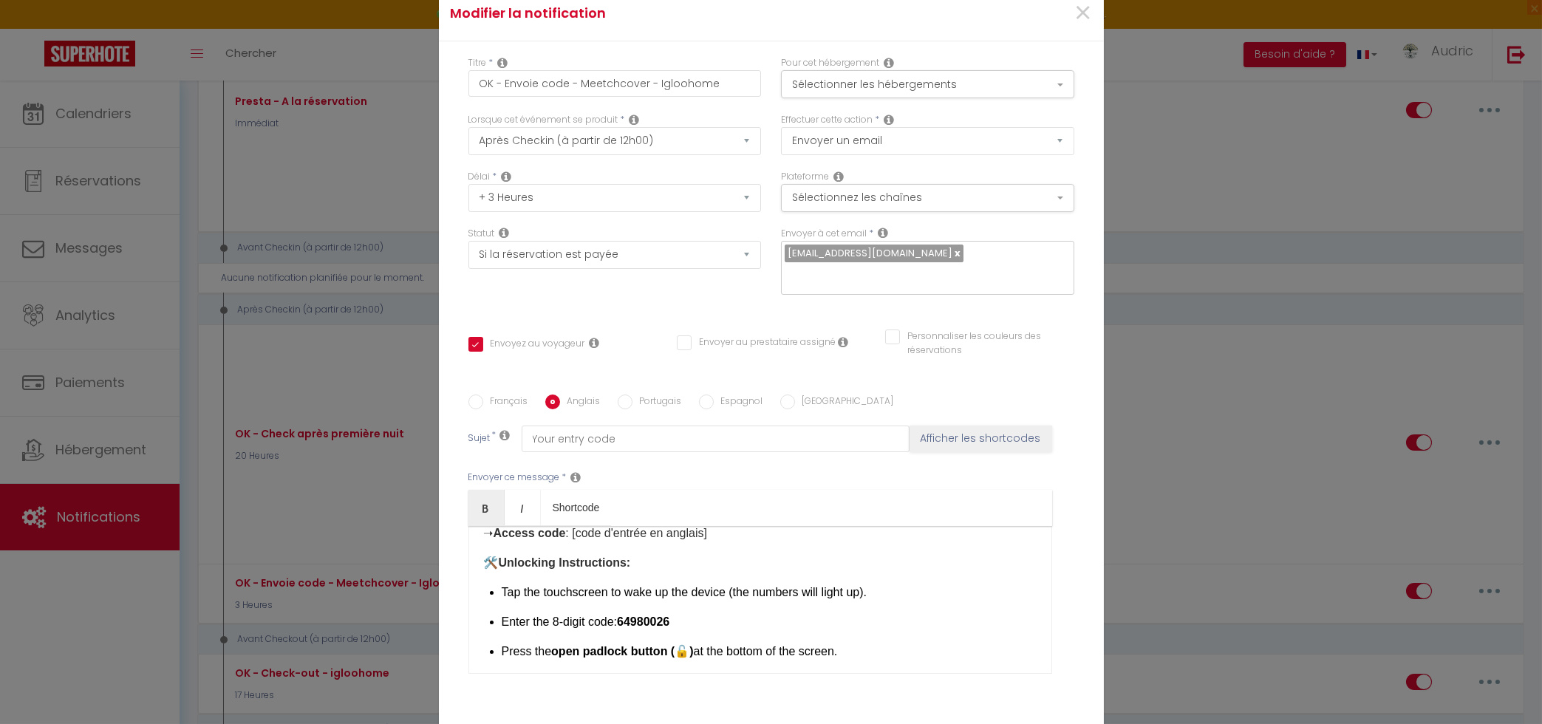
scroll to position [130, 0]
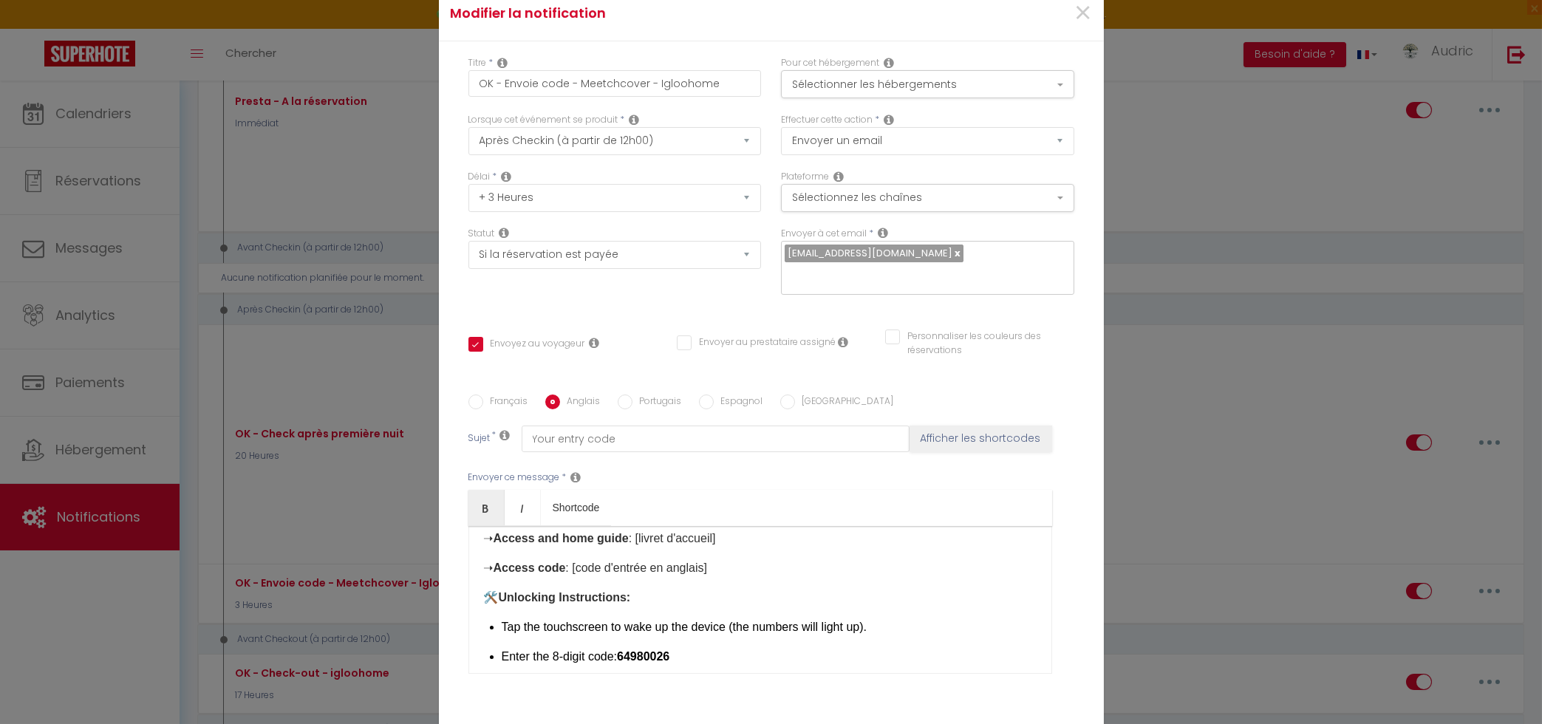
click at [667, 659] on strong "64980026" at bounding box center [643, 656] width 52 height 13
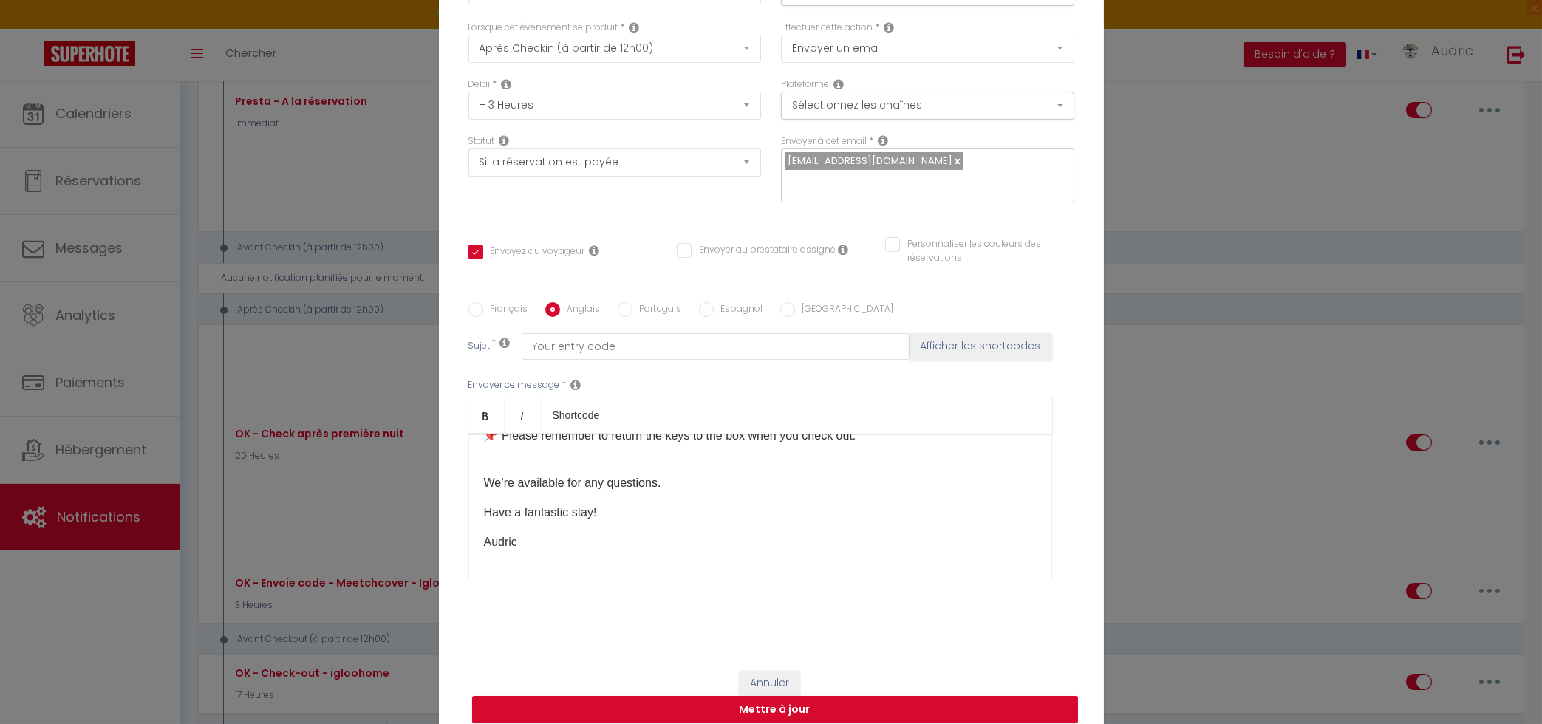
scroll to position [108, 0]
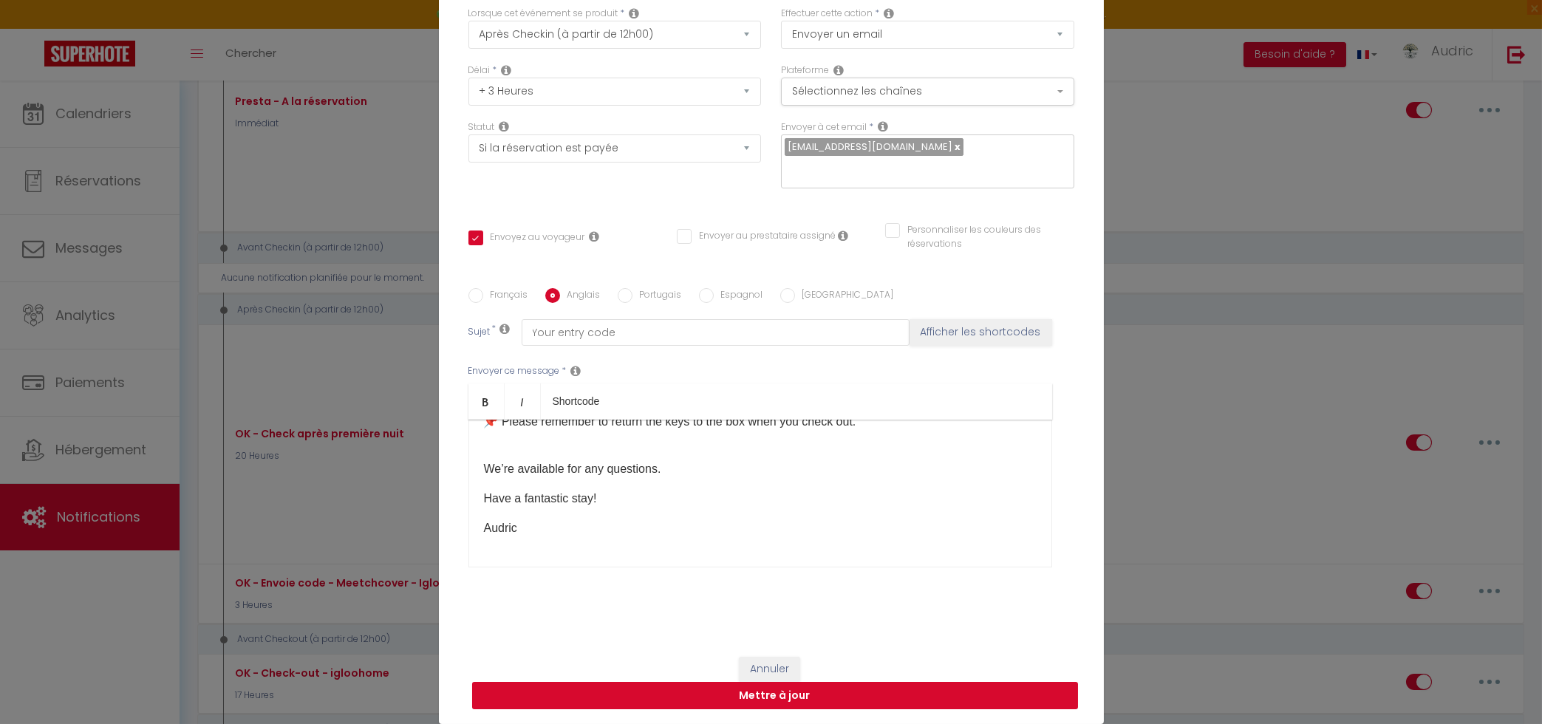
click at [773, 698] on button "Mettre à jour" at bounding box center [775, 696] width 606 height 28
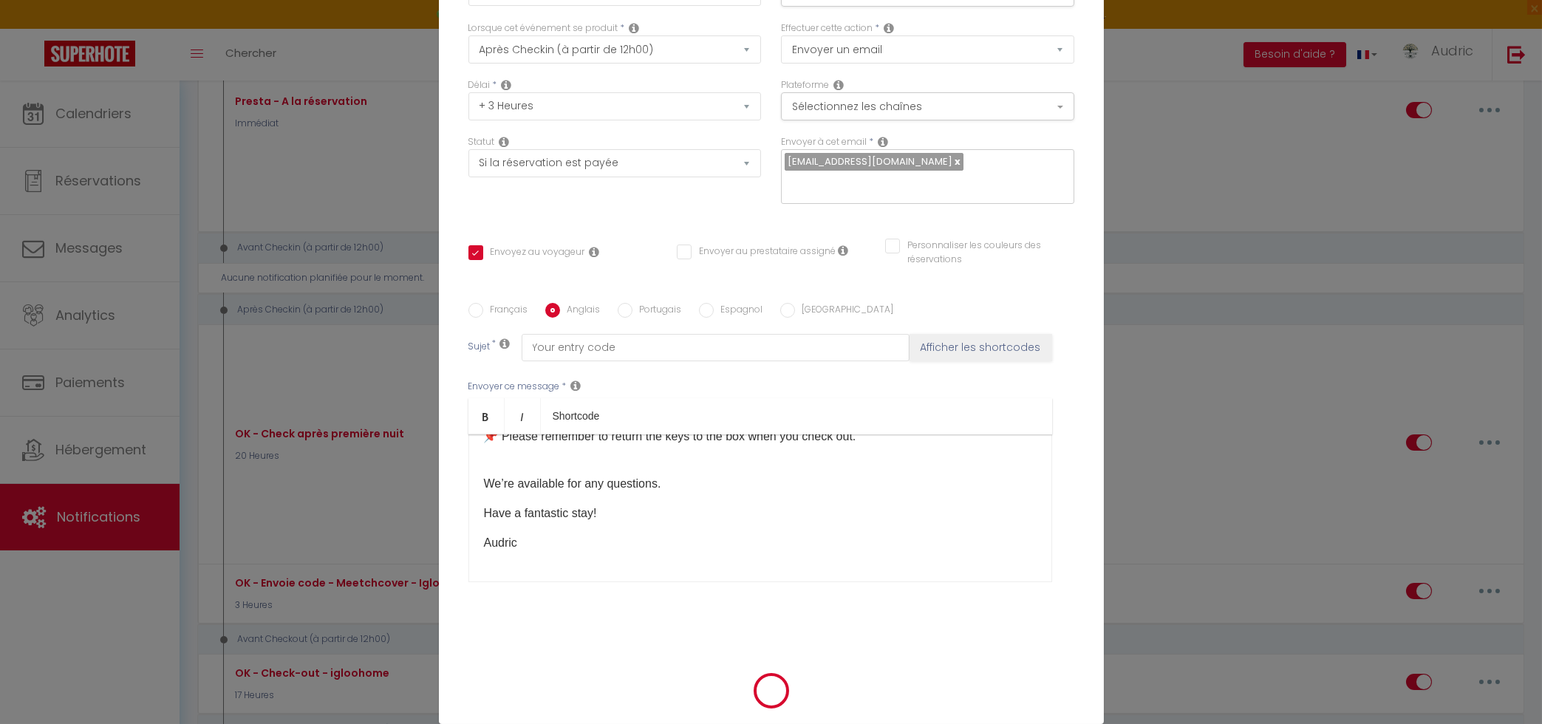
checkbox input "true"
checkbox input "false"
select select "1"
select select
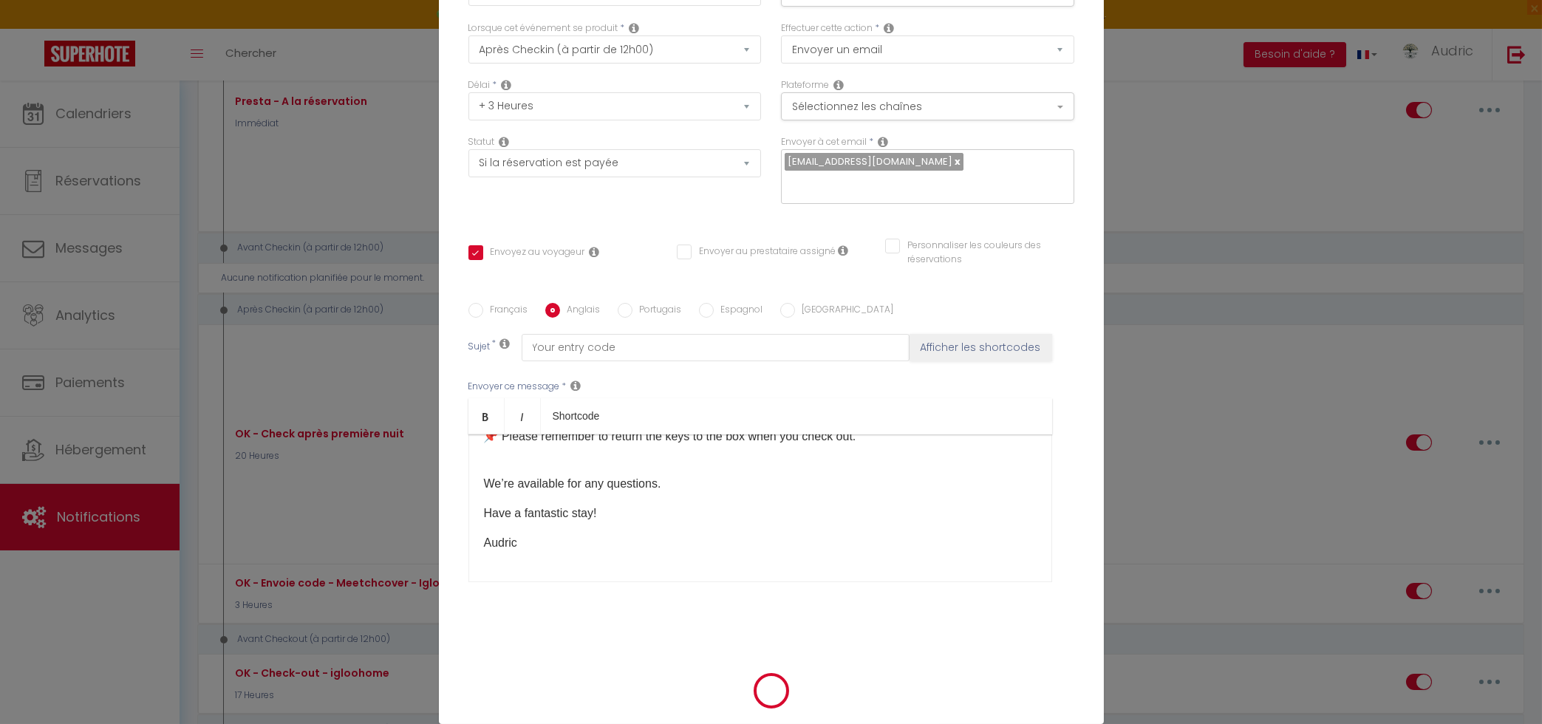
select select
checkbox input "false"
radio input "false"
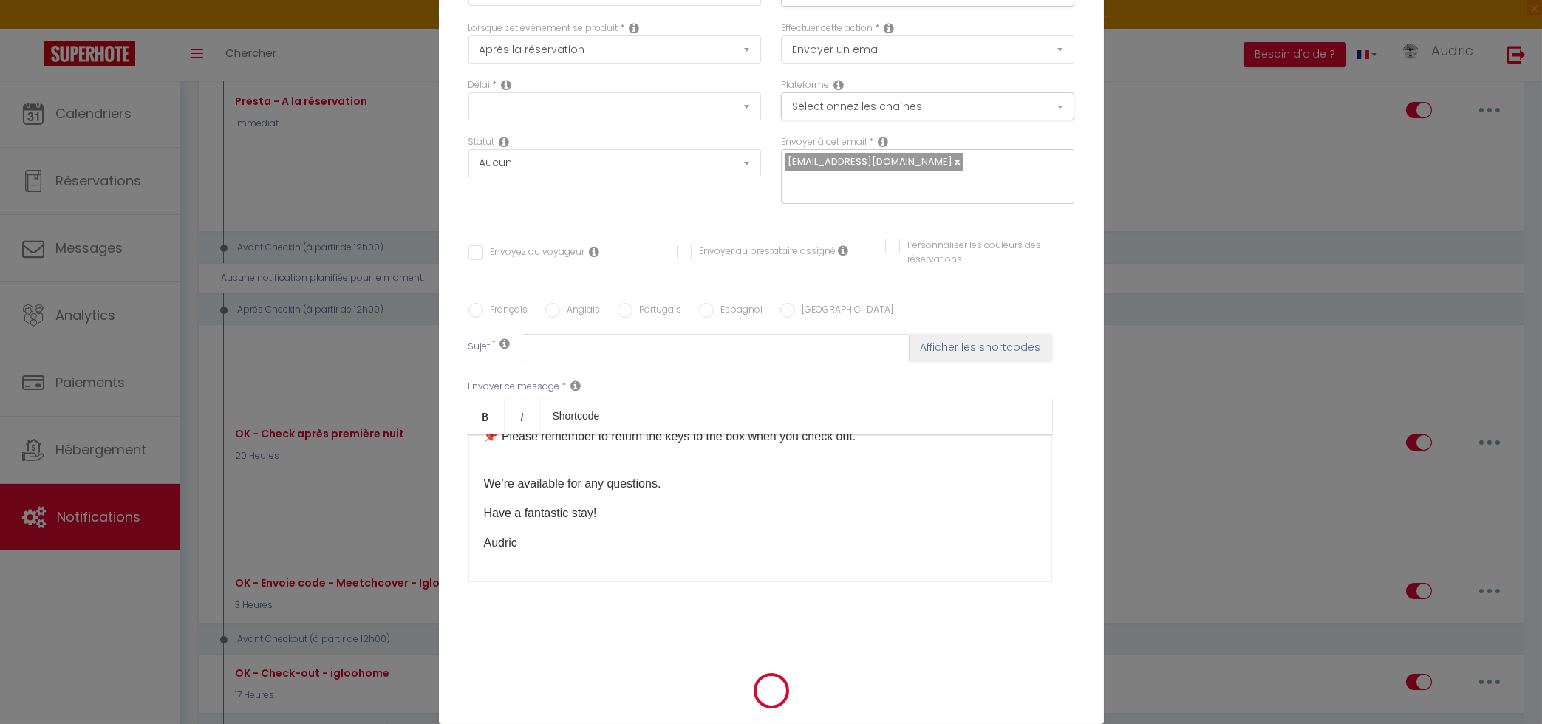
scroll to position [0, 0]
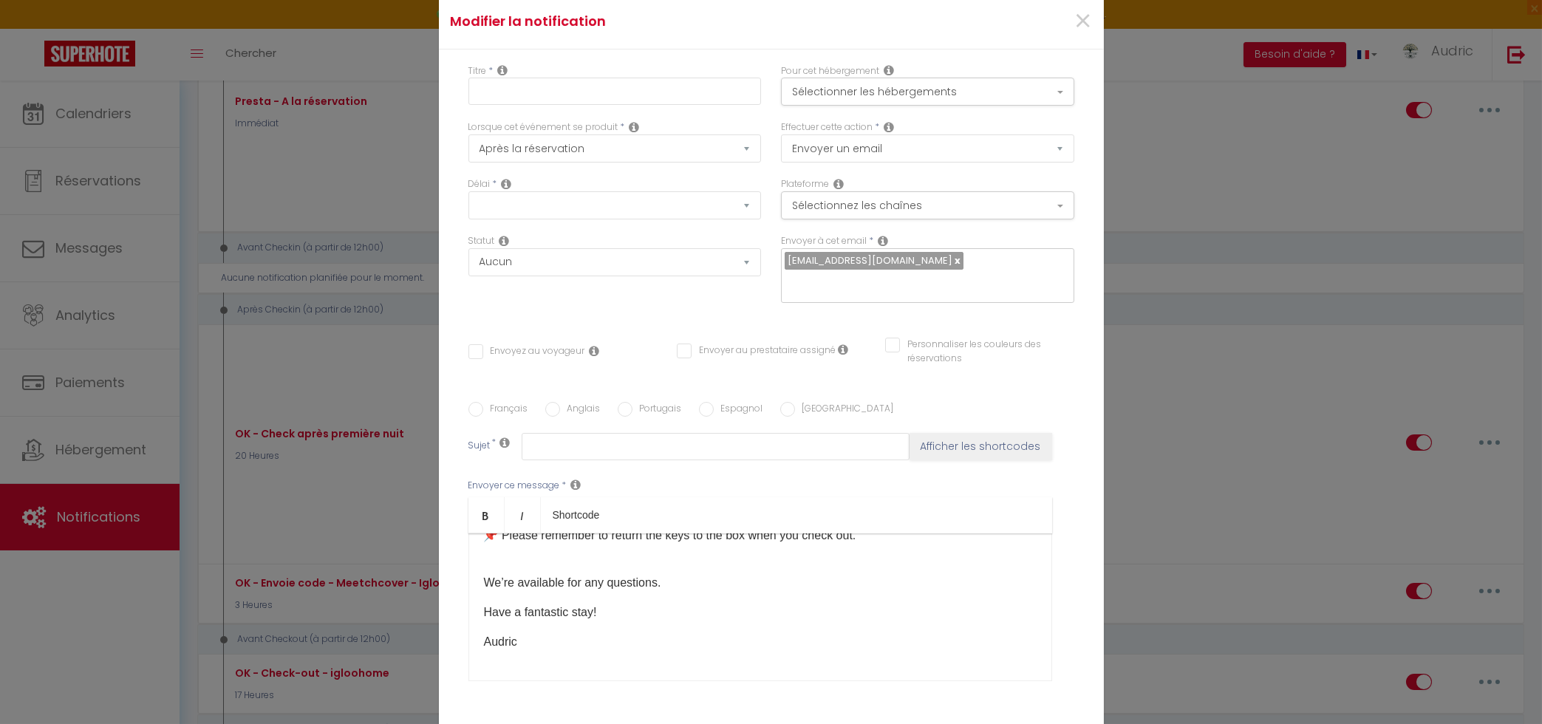
select select
checkbox input "false"
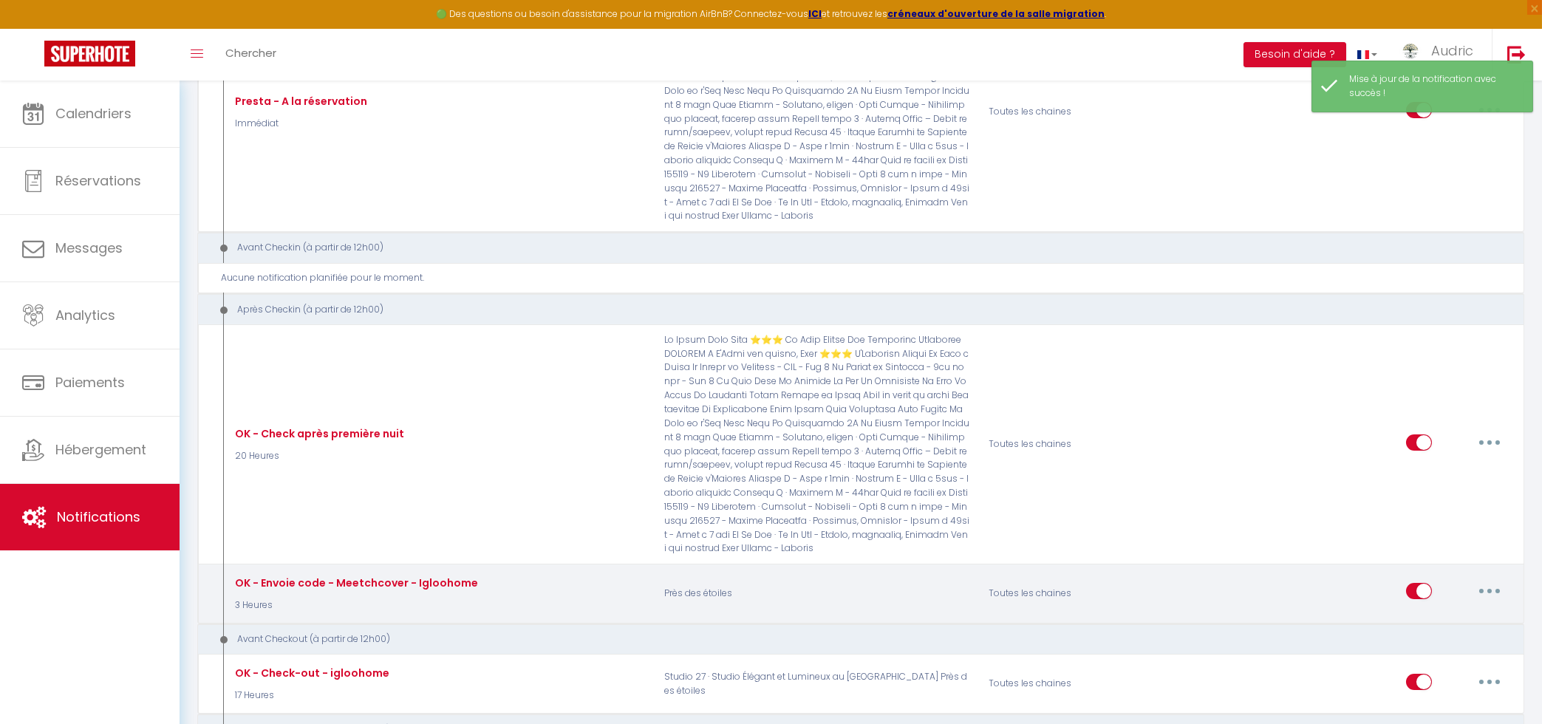
click at [1487, 579] on button "button" at bounding box center [1489, 591] width 41 height 24
click at [1460, 612] on link "Editer" at bounding box center [1450, 624] width 109 height 25
type input "OK - Envoie code - Meetchcover - Igloohome"
select select "3"
select select "3 Heures"
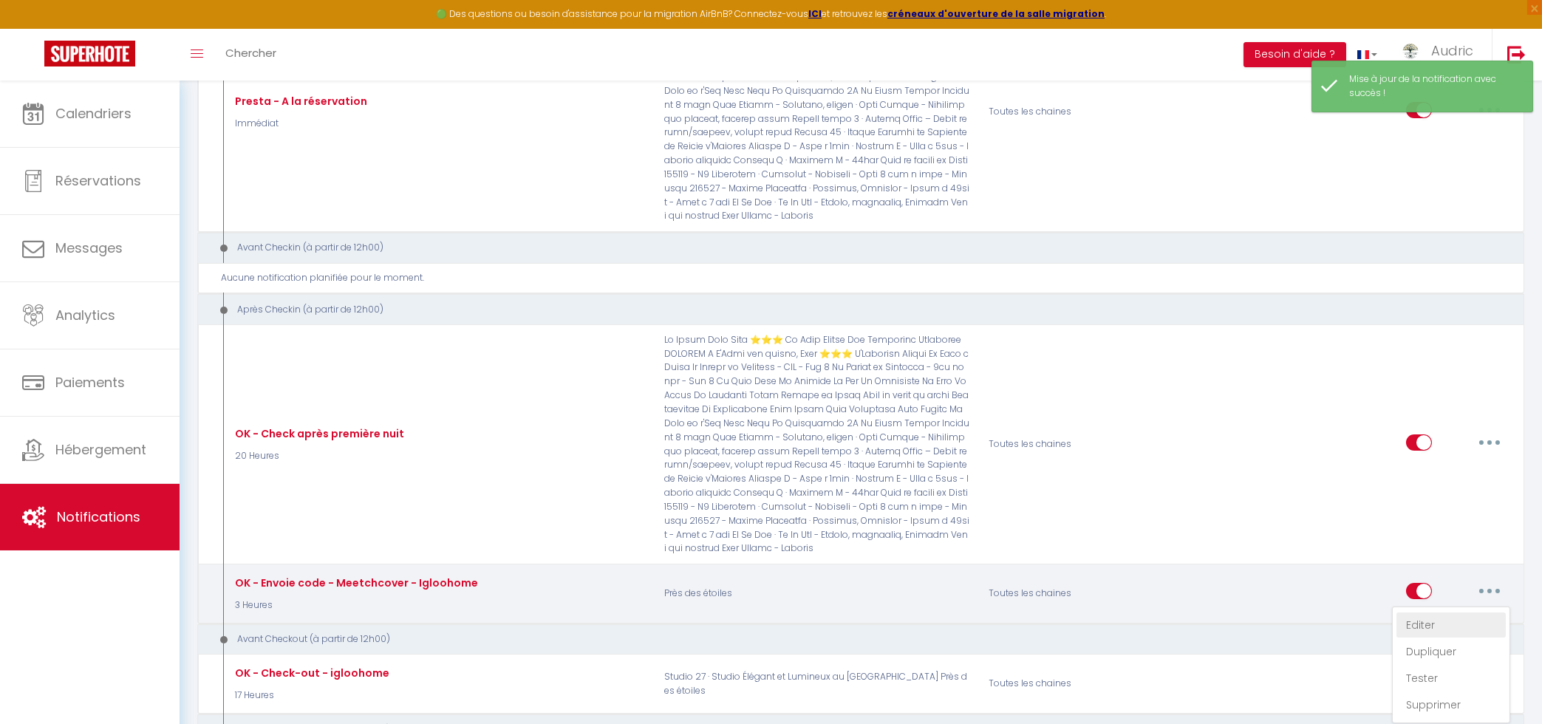
select select "if_booking_is_paid"
checkbox input "true"
checkbox input "false"
radio input "true"
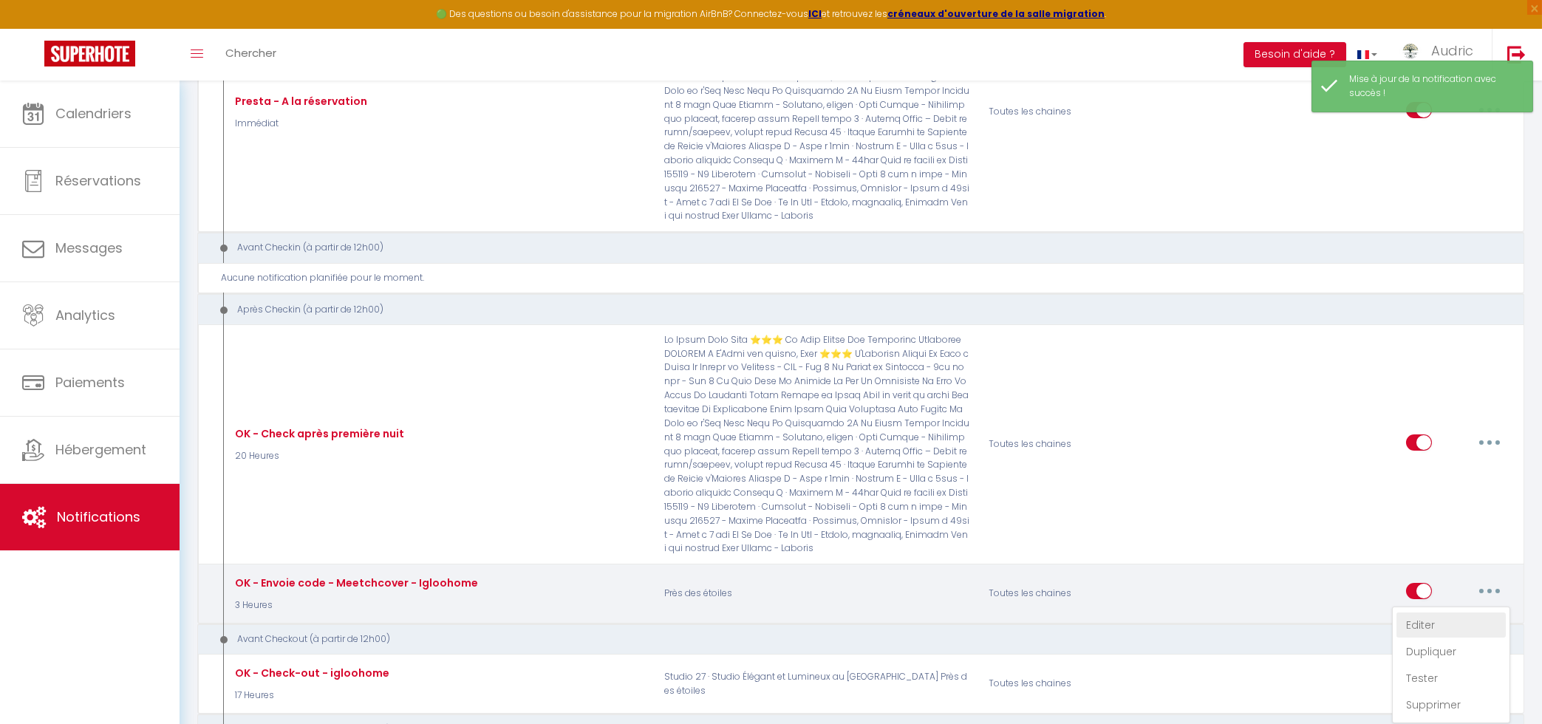
type input "Votre code d'accès"
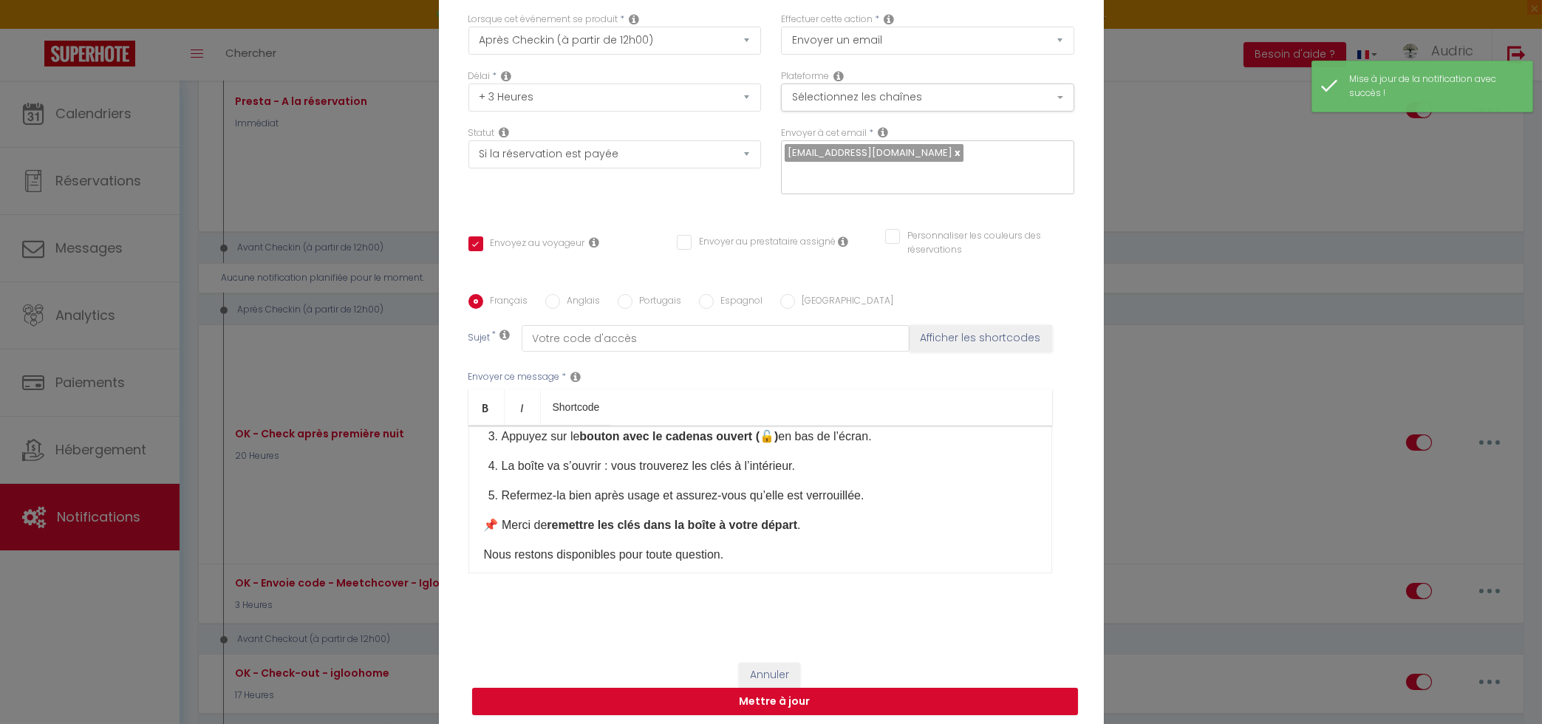
scroll to position [368, 0]
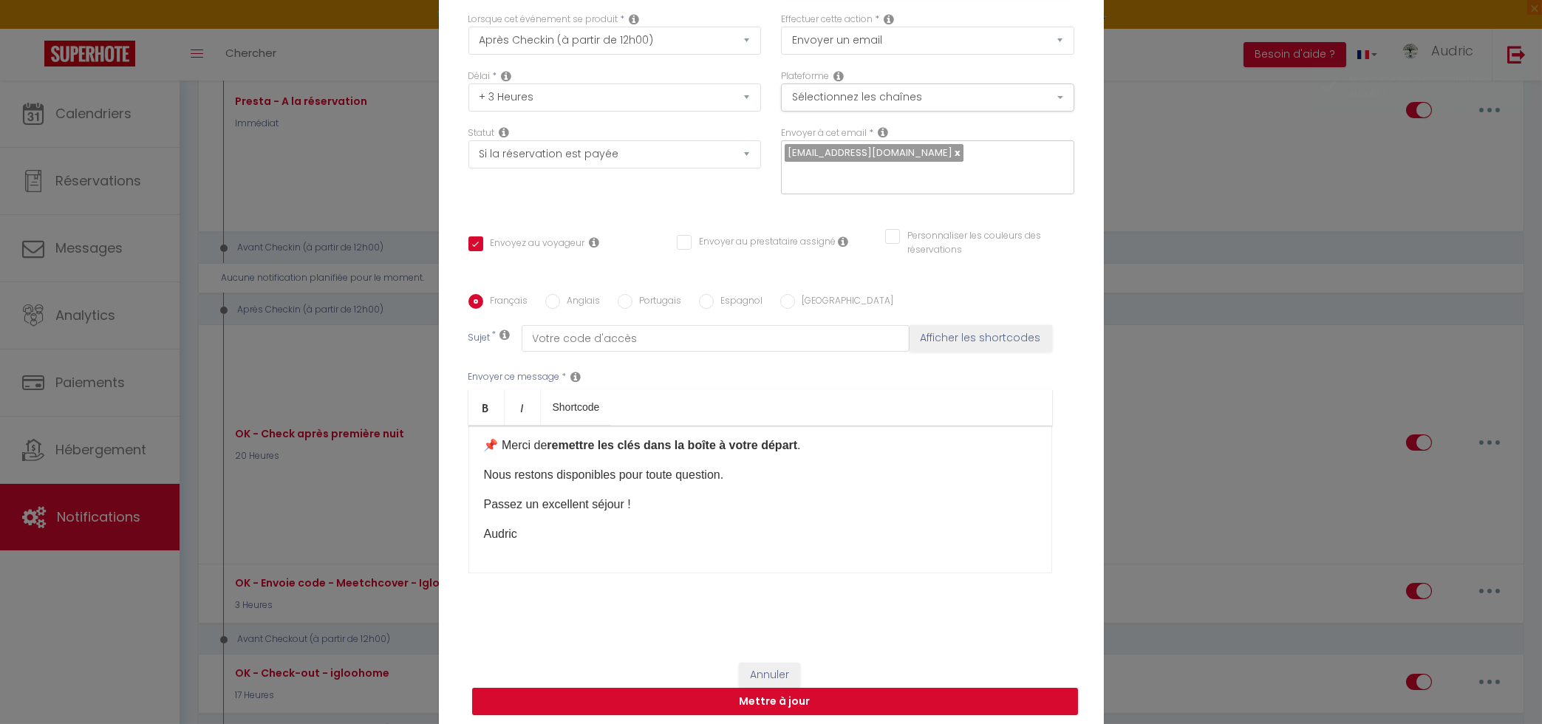
click at [587, 300] on label "Anglais" at bounding box center [580, 302] width 41 height 16
click at [560, 300] on input "Anglais" at bounding box center [552, 301] width 15 height 15
radio input "true"
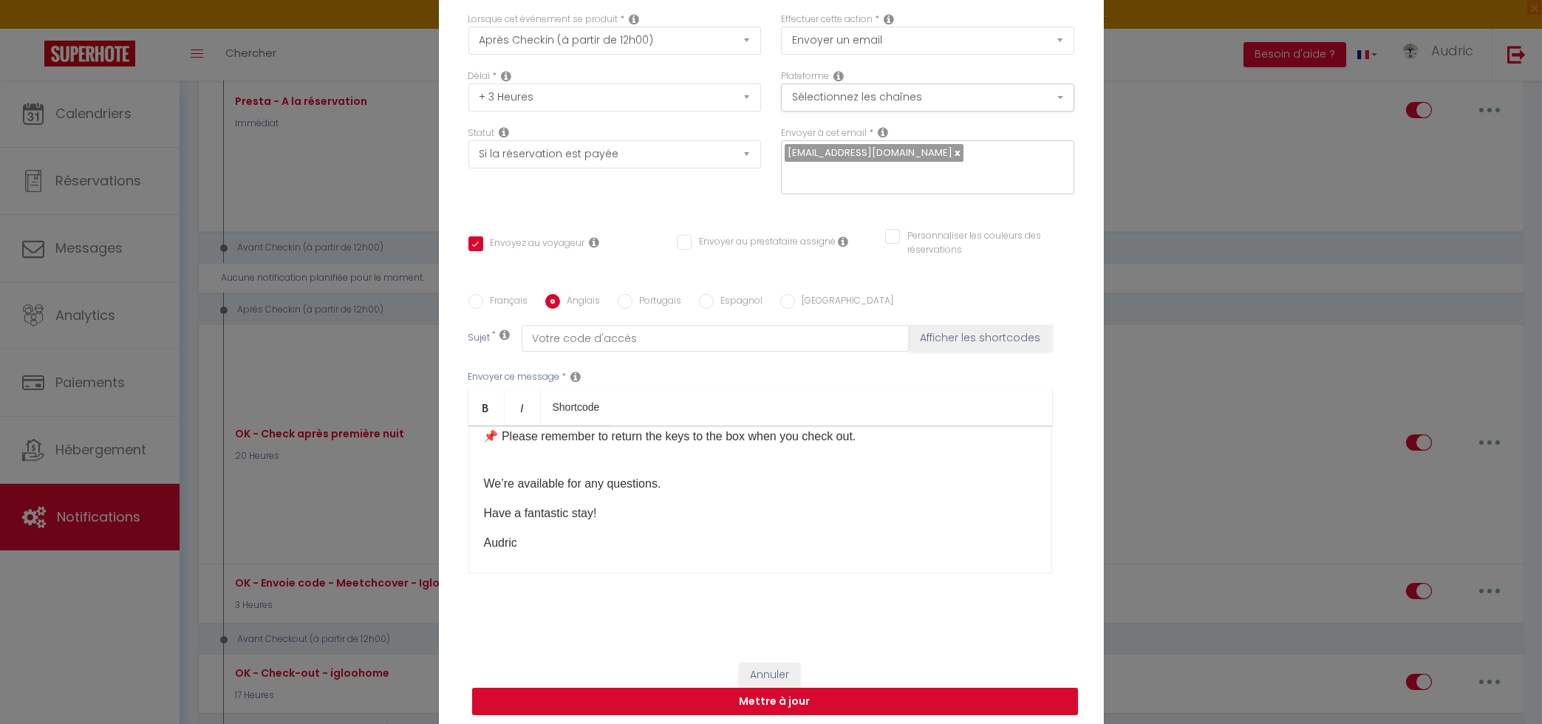
checkbox input "true"
checkbox input "false"
type input "Your entry code"
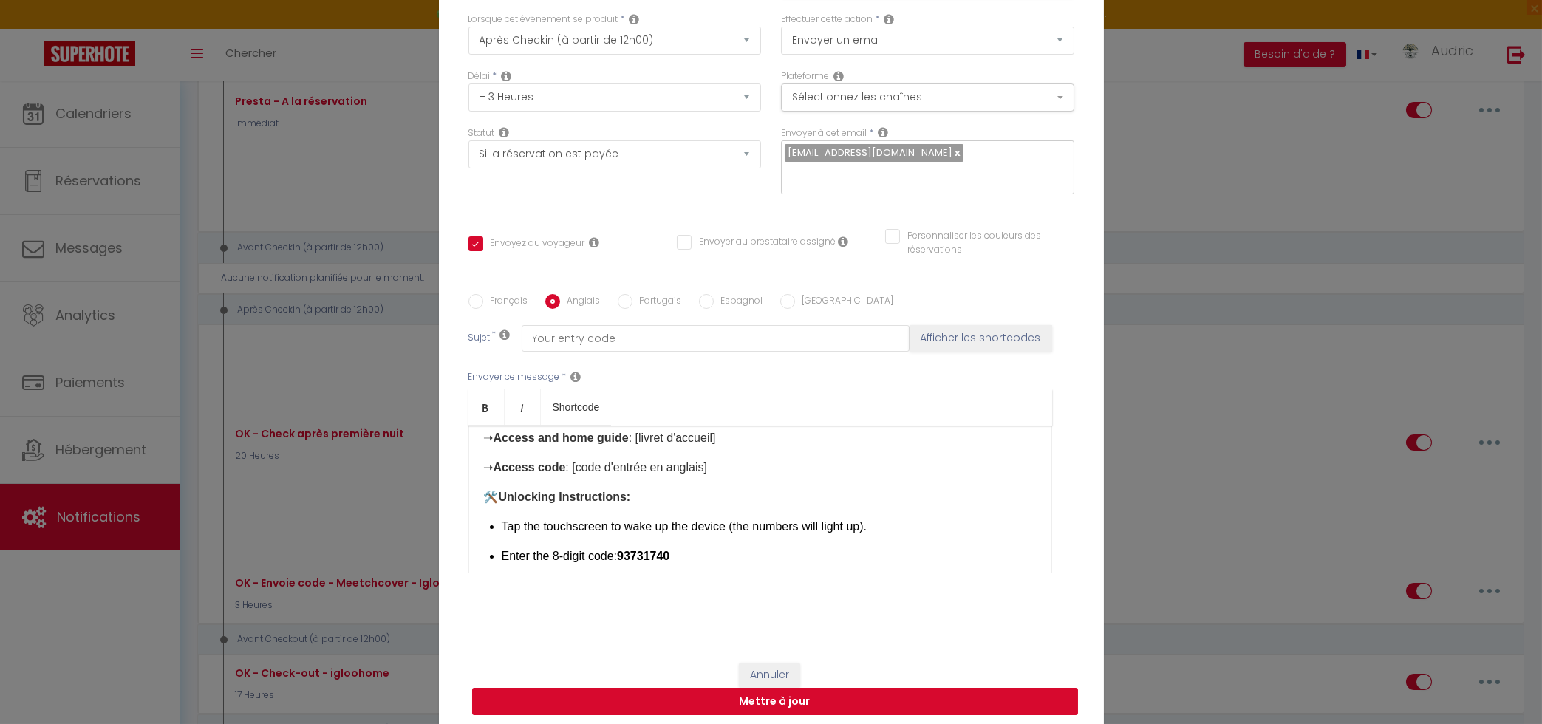
click at [766, 706] on button "Mettre à jour" at bounding box center [775, 702] width 606 height 28
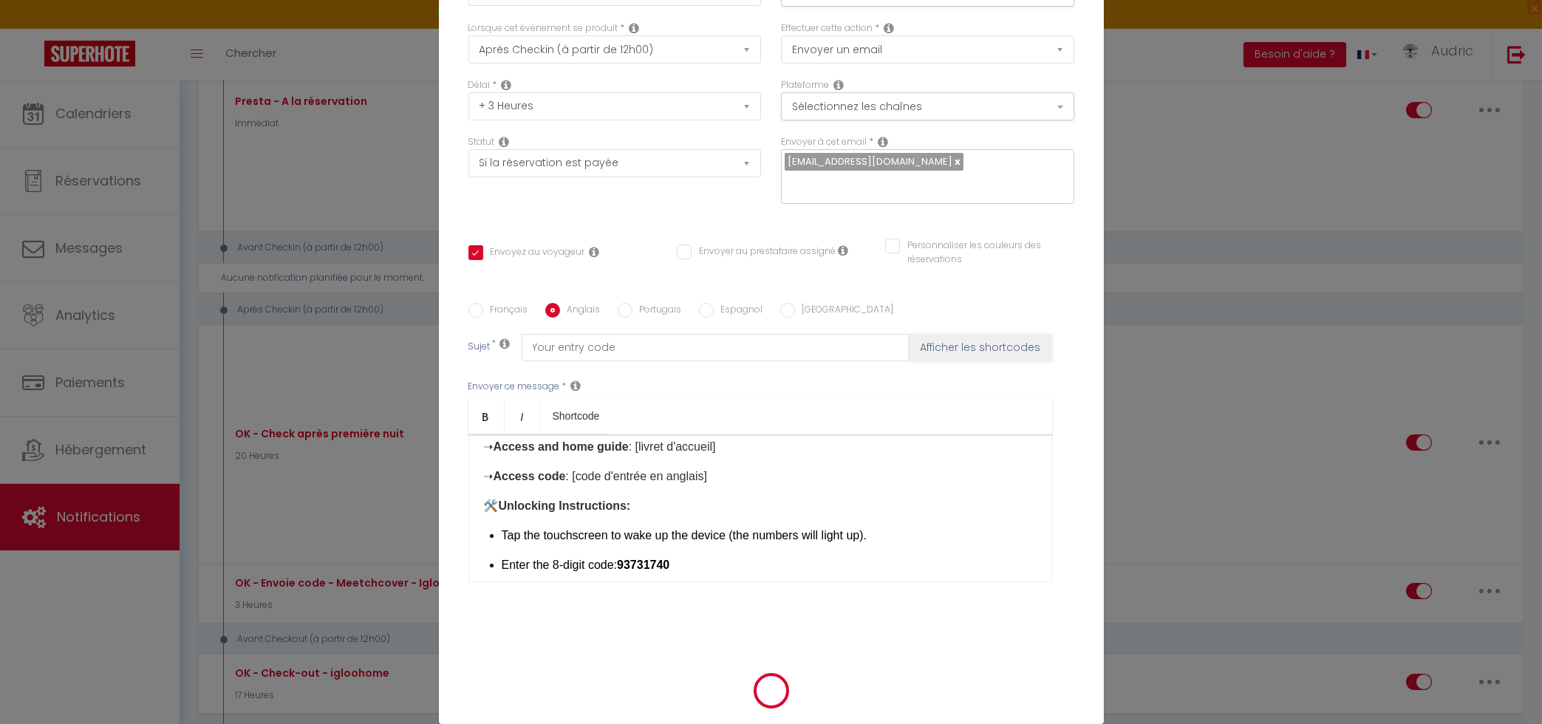
checkbox input "true"
checkbox input "false"
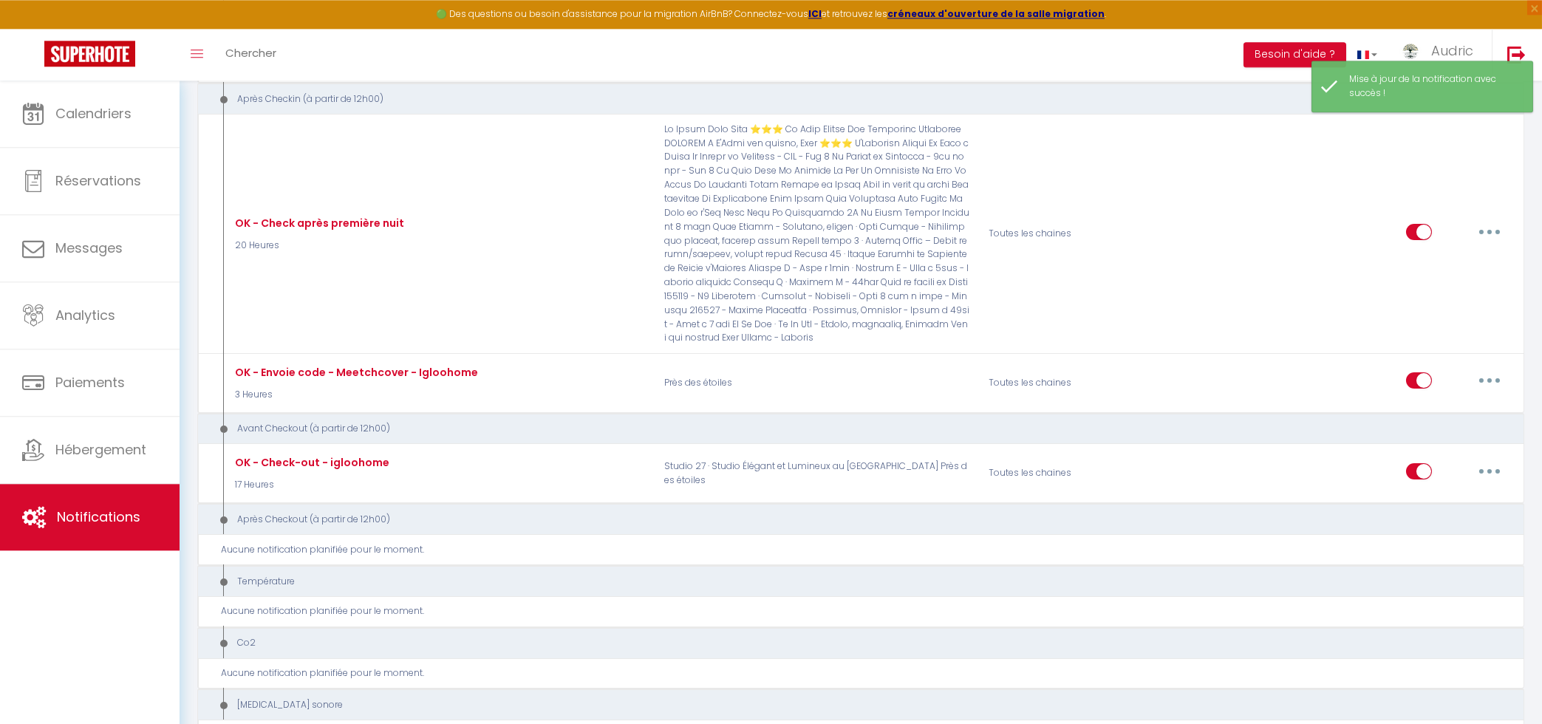
scroll to position [871, 0]
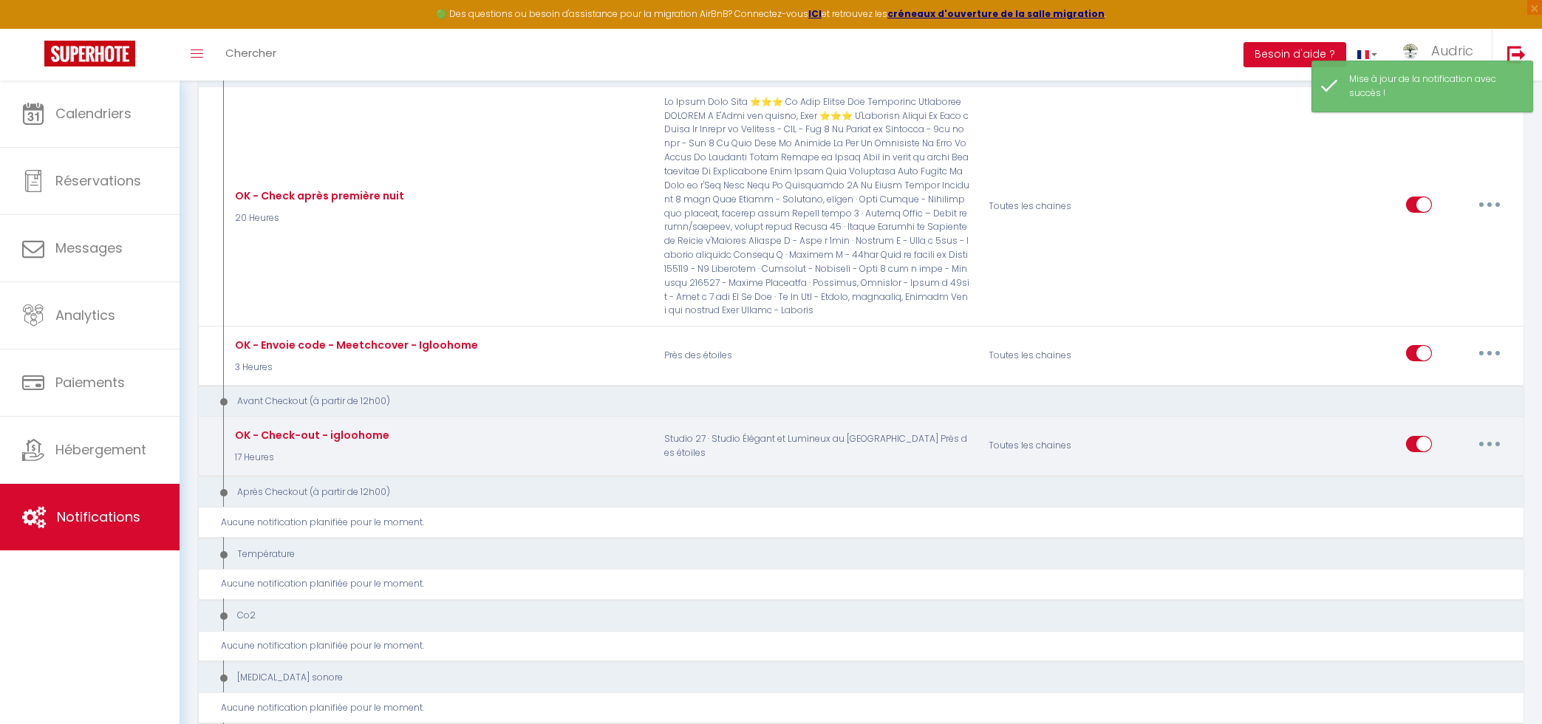
click at [1483, 432] on button "button" at bounding box center [1489, 444] width 41 height 24
click at [1466, 465] on link "Editer" at bounding box center [1450, 477] width 109 height 25
type input "OK - Check-out - igloohome"
select select "4"
select select "17 Heures"
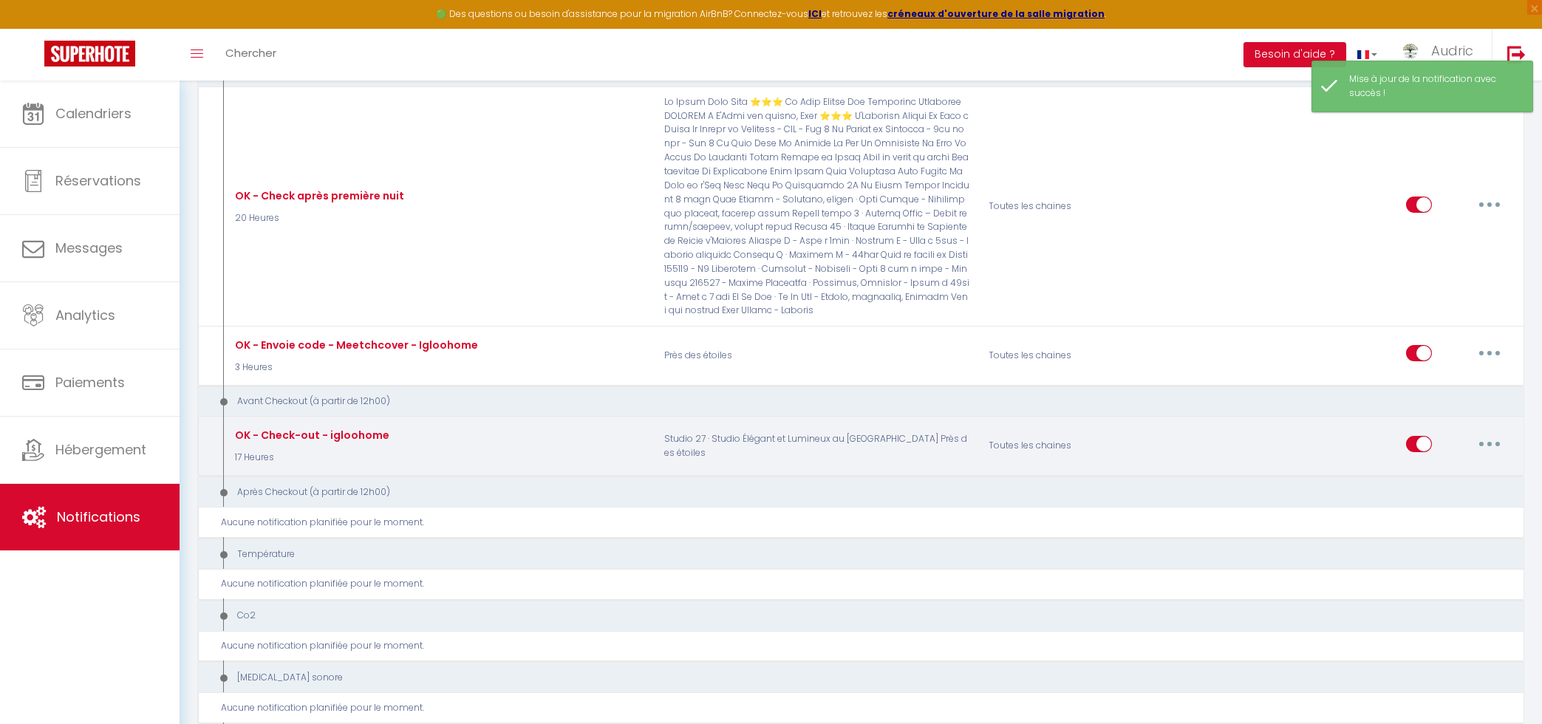
select select "if_booking_is_paid"
checkbox input "true"
checkbox input "false"
radio input "true"
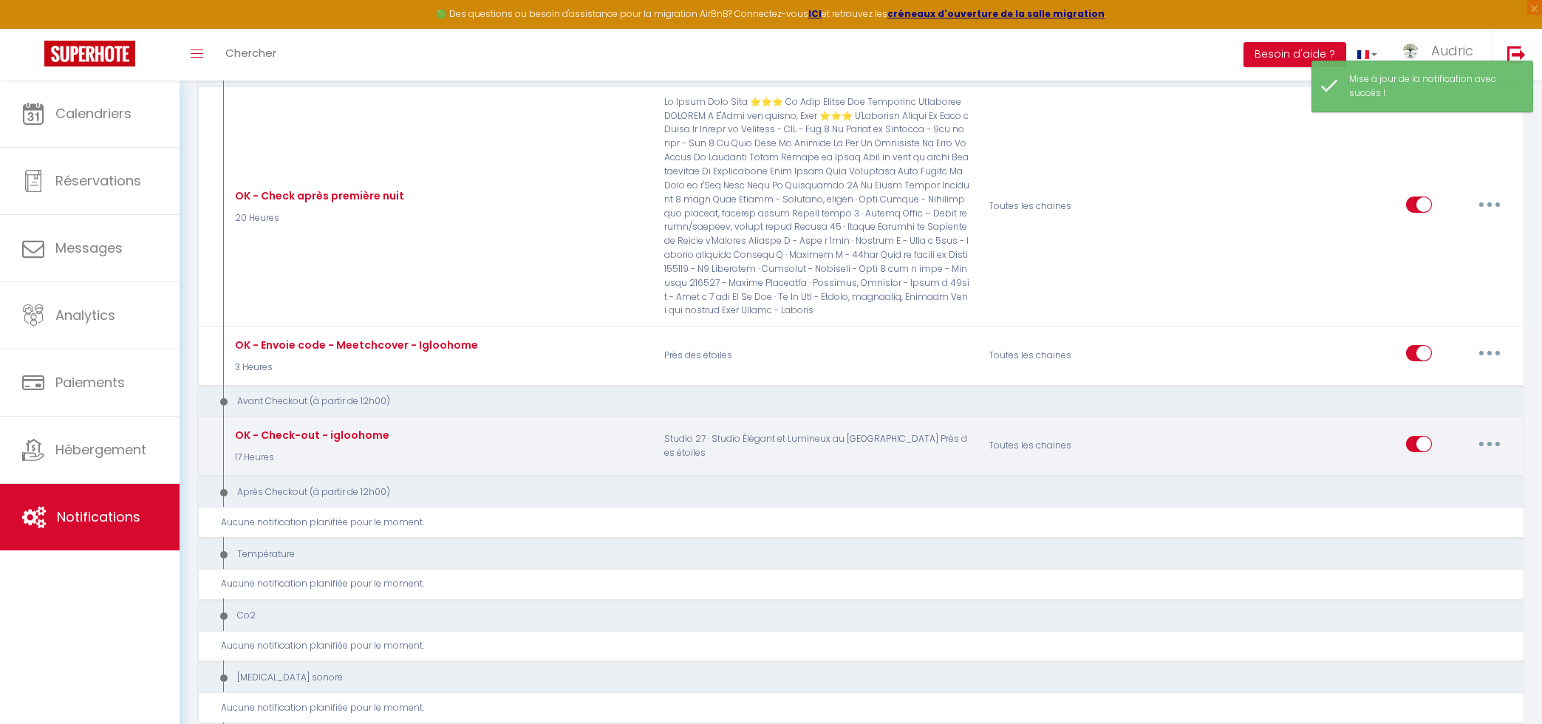
type input "Information pour votre départ"
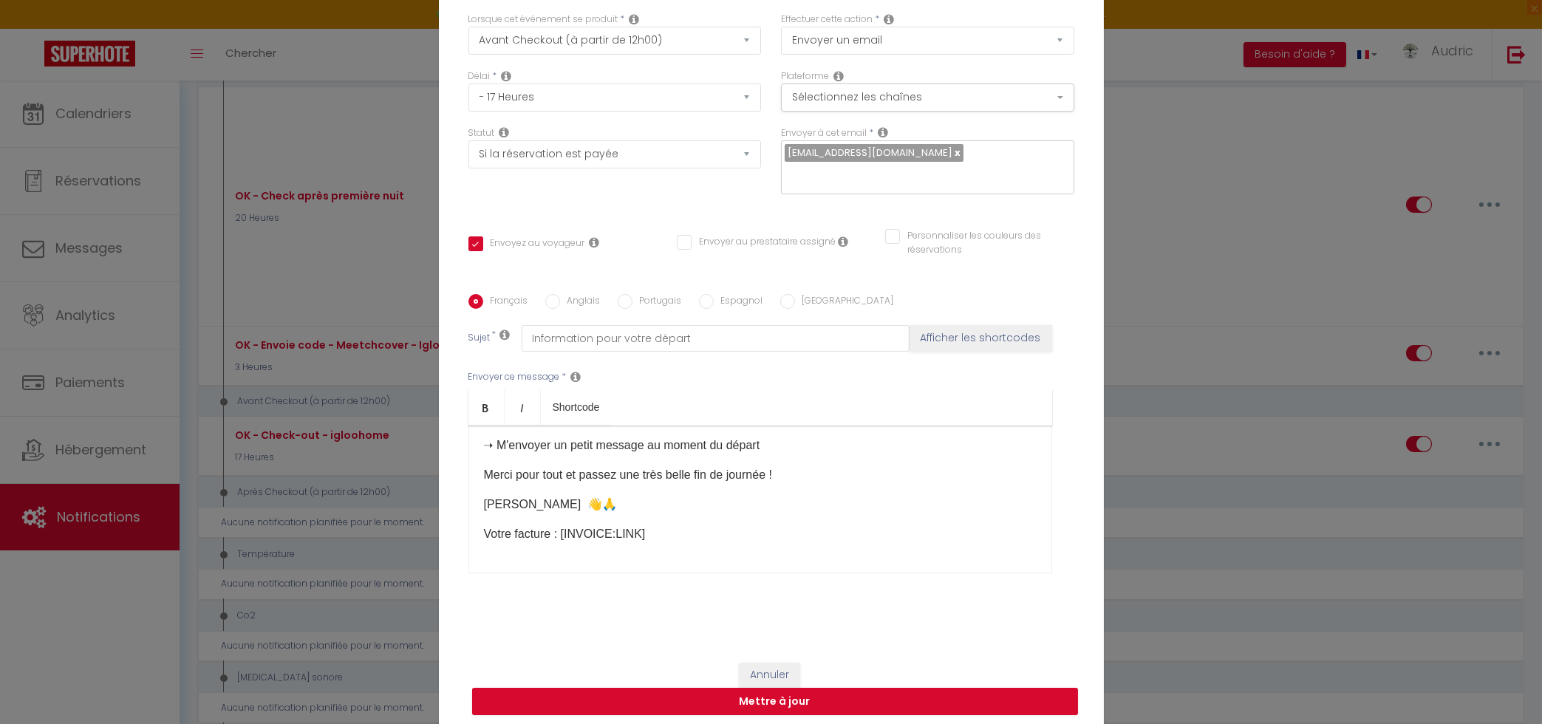
scroll to position [108, 0]
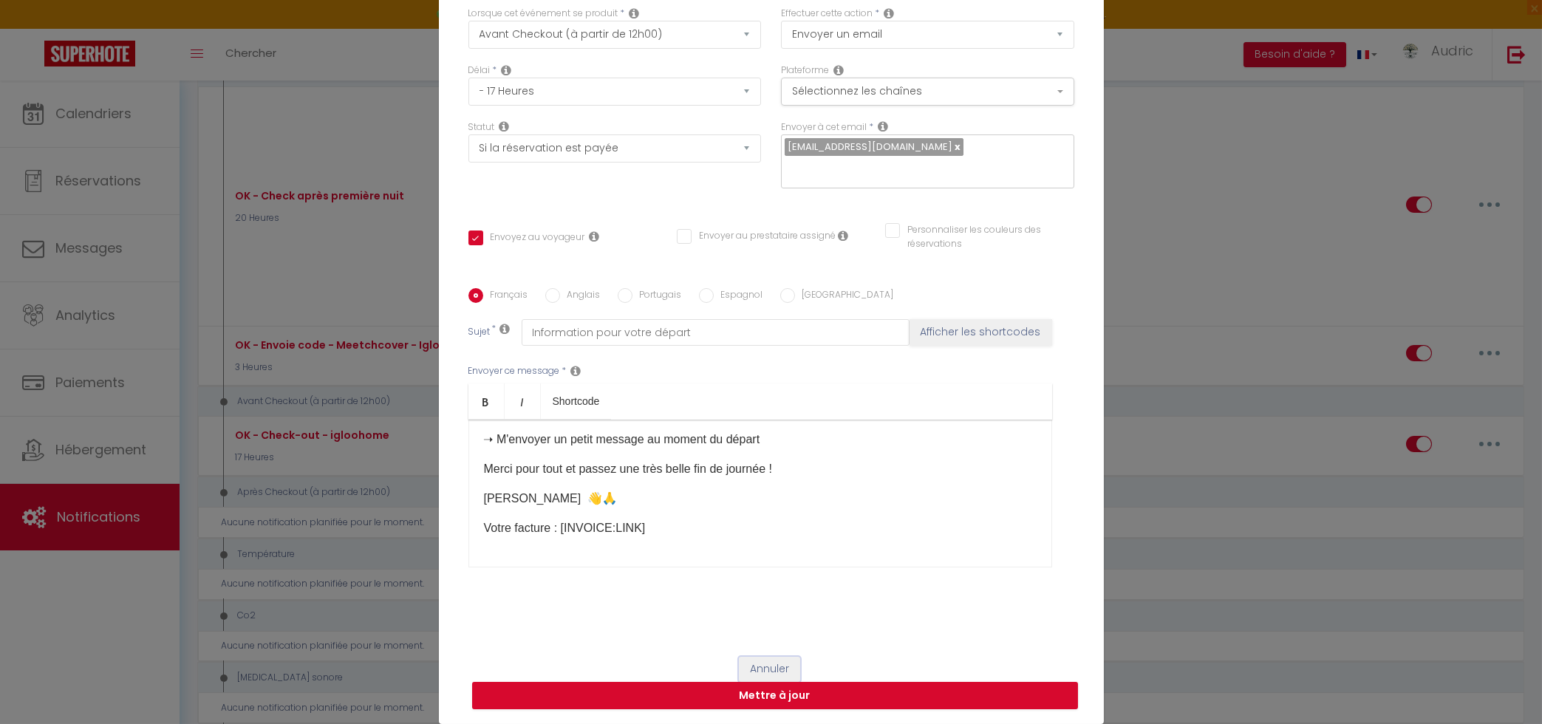
click at [773, 671] on button "Annuler" at bounding box center [769, 669] width 61 height 25
